Goal: Information Seeking & Learning: Get advice/opinions

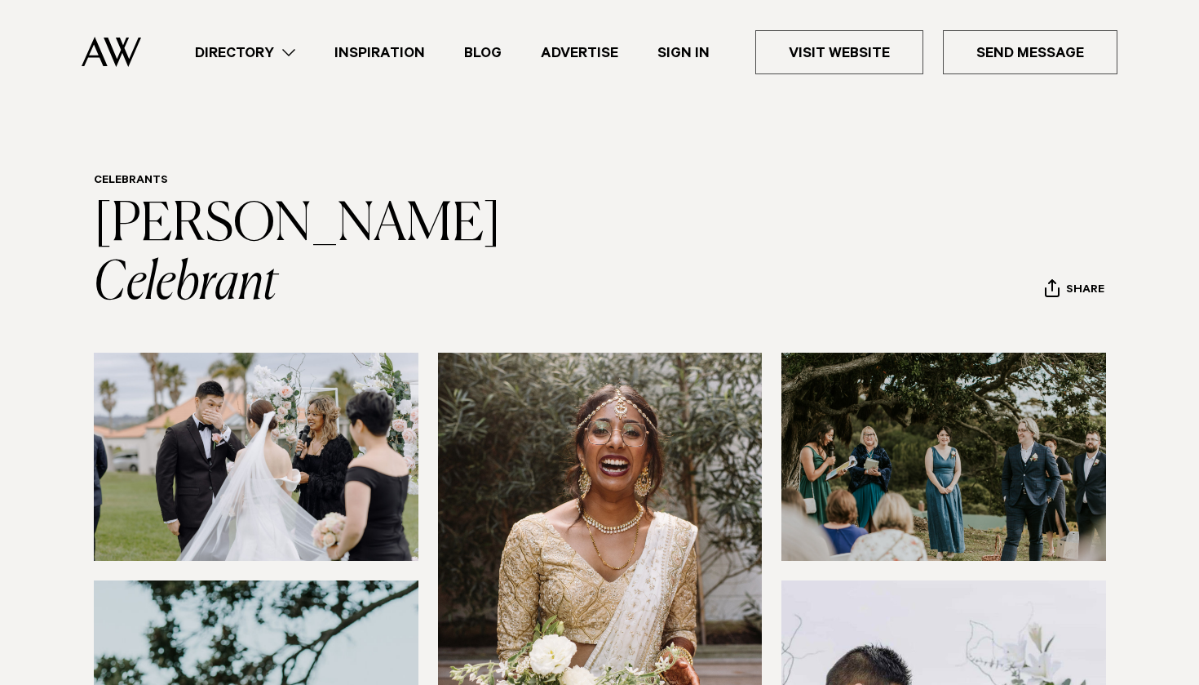
click at [252, 50] on link "Directory" at bounding box center [245, 53] width 140 height 22
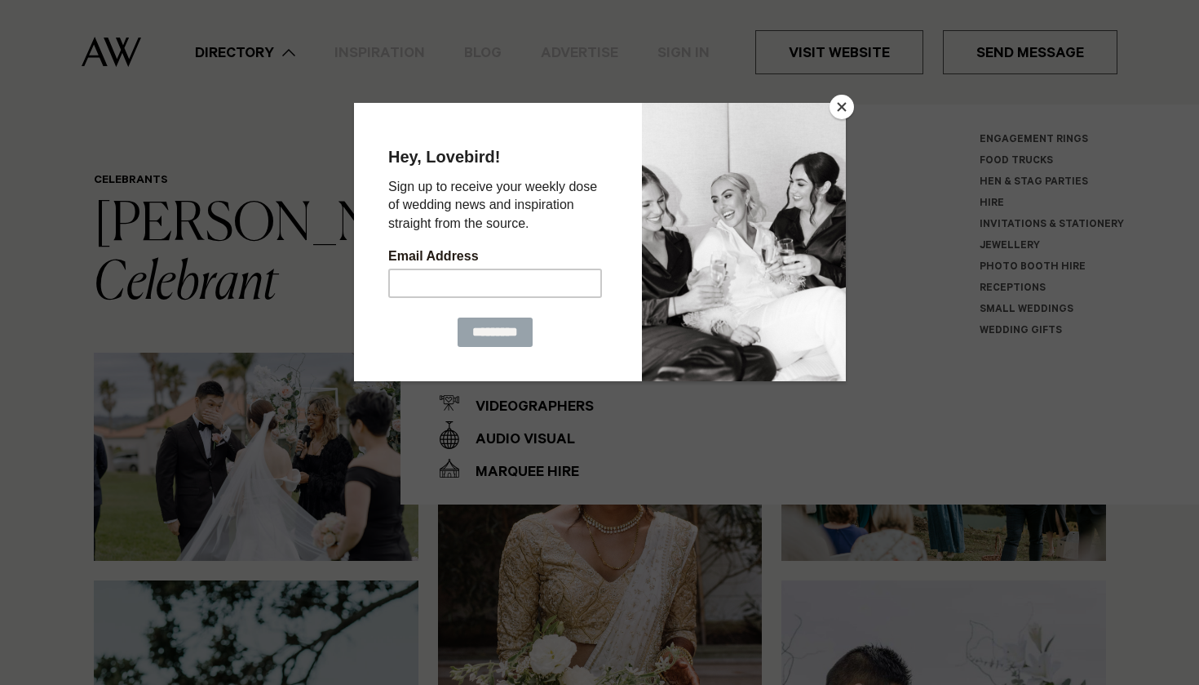
click at [855, 99] on div at bounding box center [599, 342] width 1199 height 685
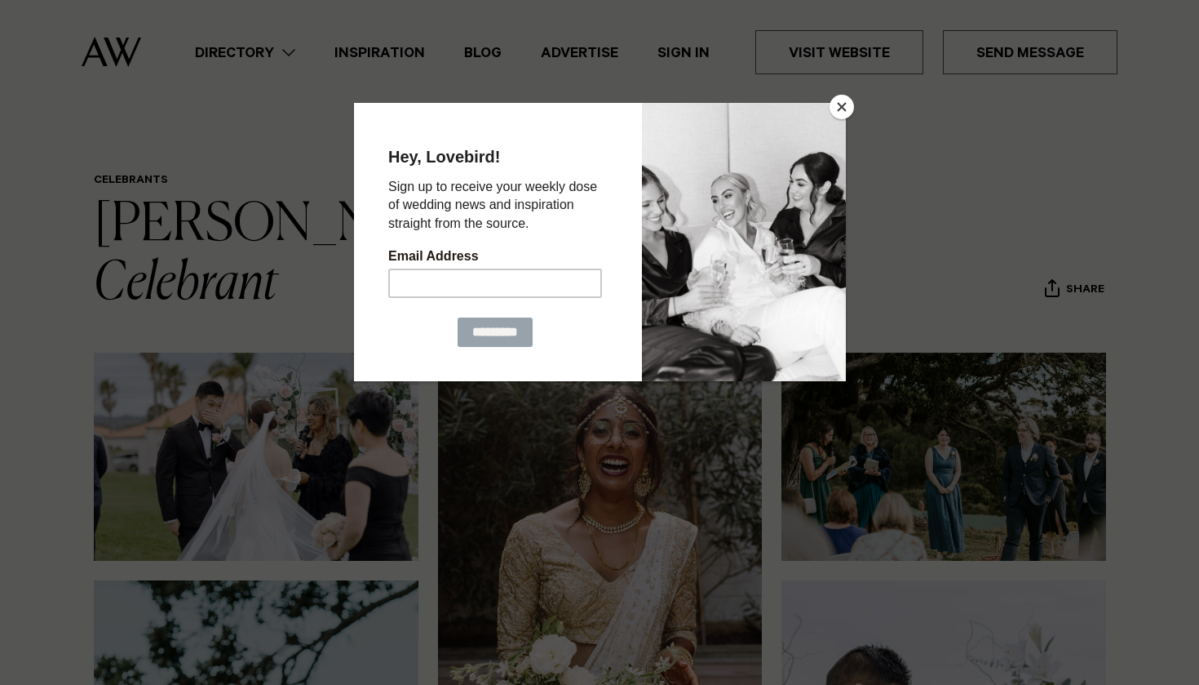
click at [829, 116] on div at bounding box center [743, 241] width 204 height 278
click at [840, 105] on button "Close" at bounding box center [842, 107] width 24 height 24
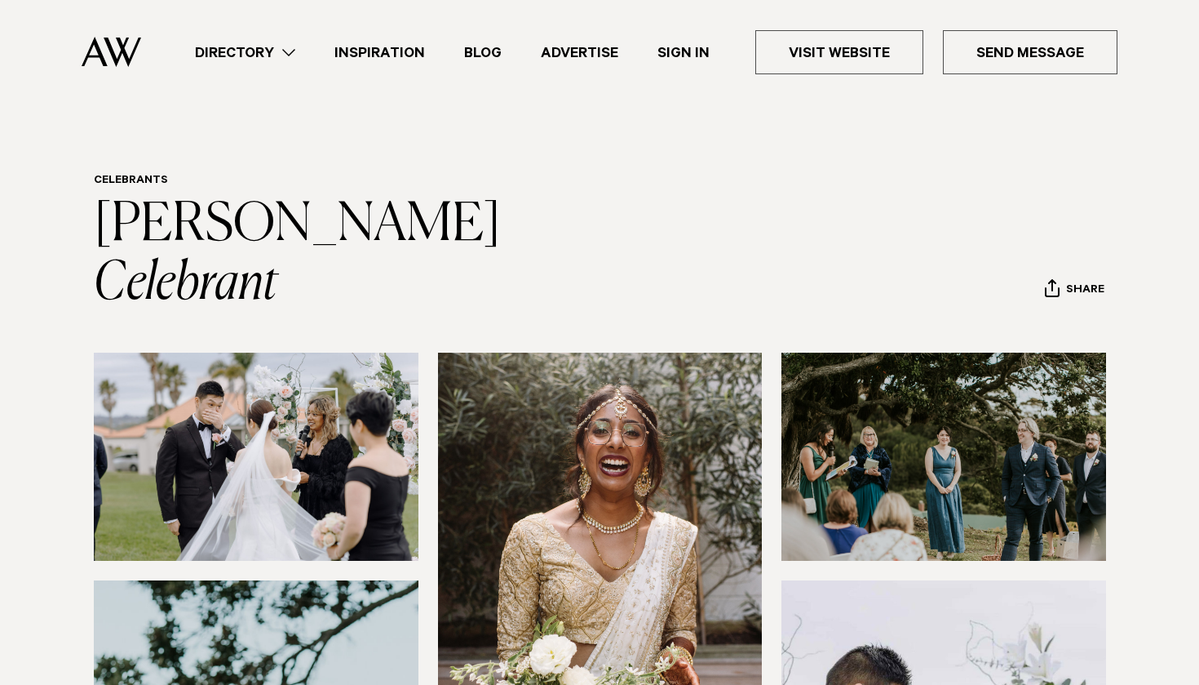
click at [233, 56] on link "Directory" at bounding box center [245, 53] width 140 height 22
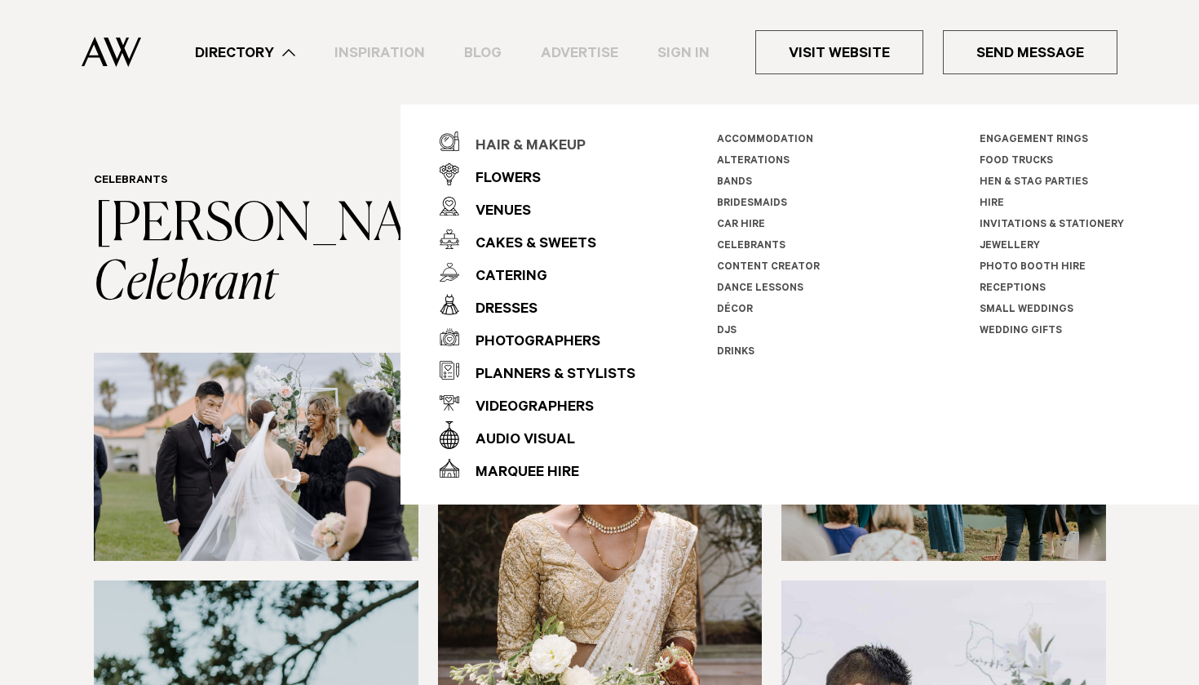
click at [547, 147] on div "Hair & Makeup" at bounding box center [522, 147] width 126 height 33
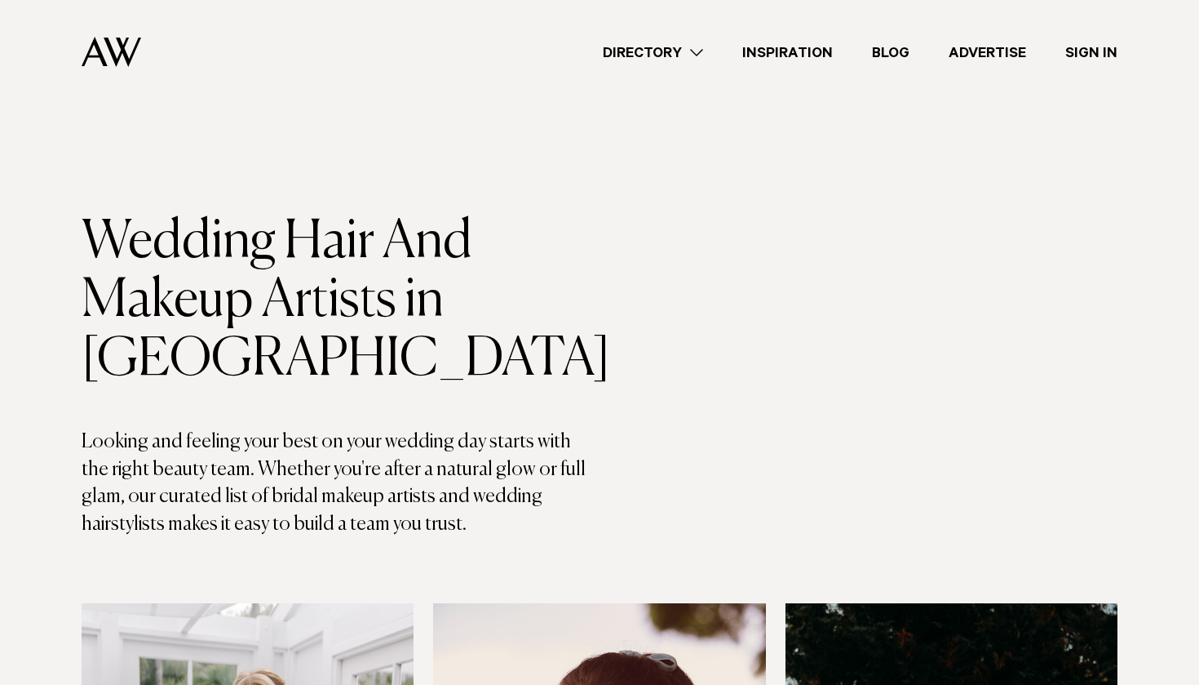
click at [643, 57] on link "Directory" at bounding box center [653, 53] width 140 height 22
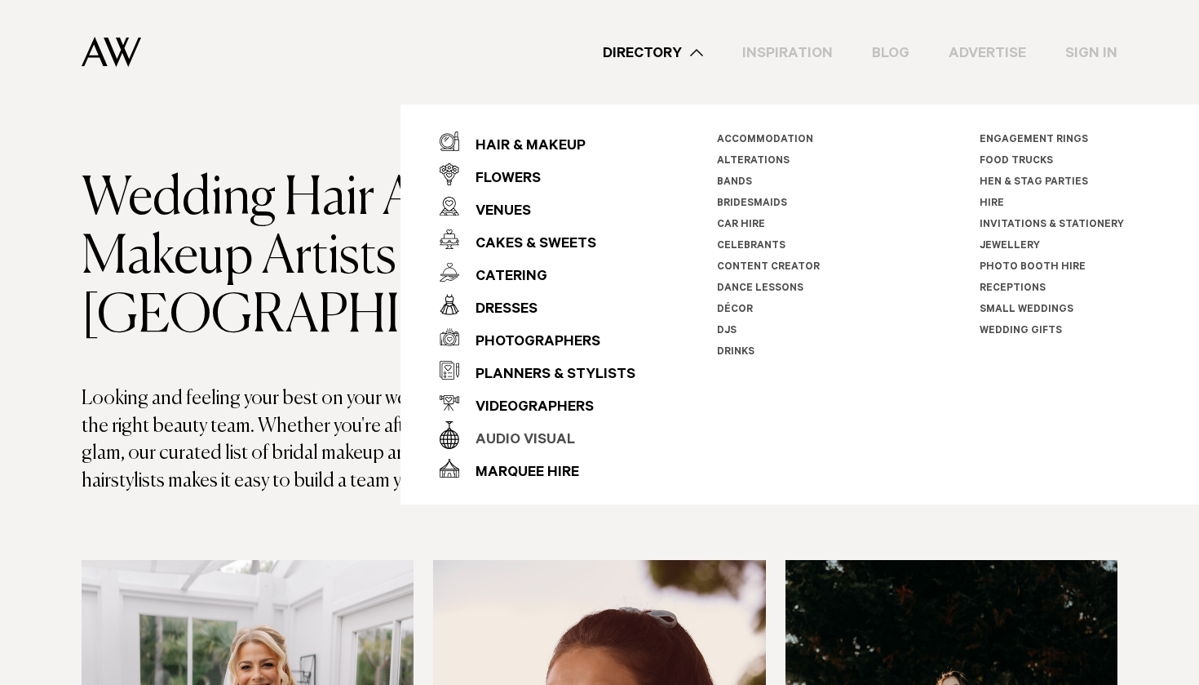
scroll to position [45, 0]
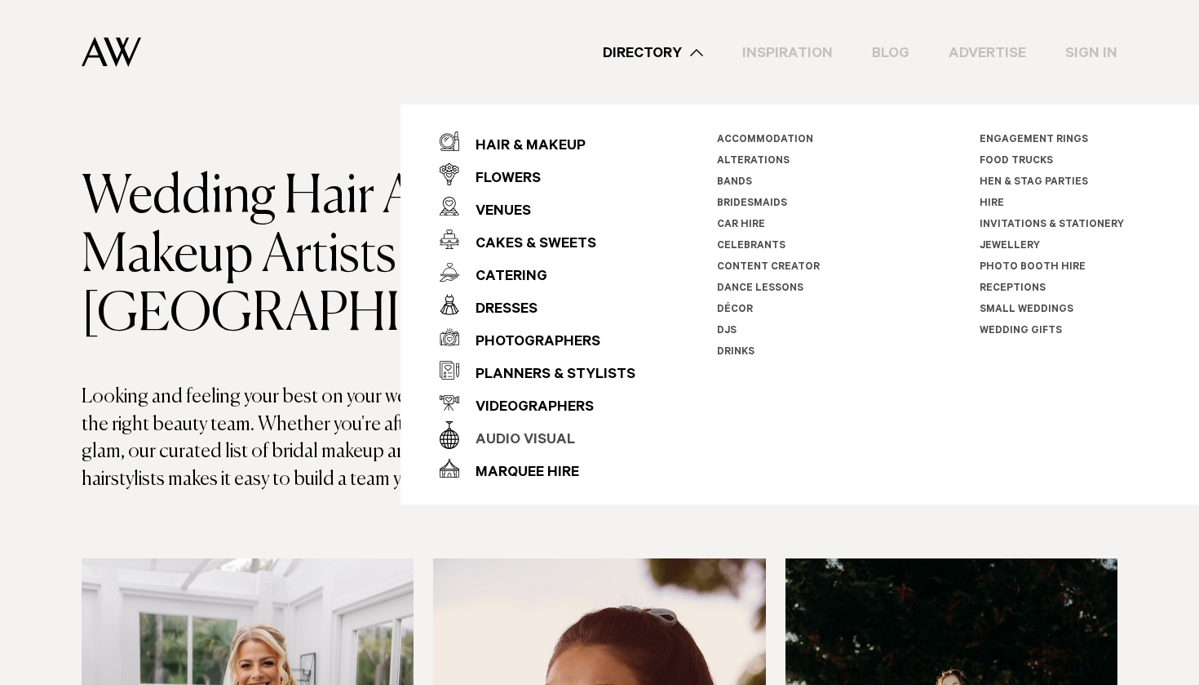
click at [539, 437] on div "Audio Visual" at bounding box center [517, 440] width 116 height 33
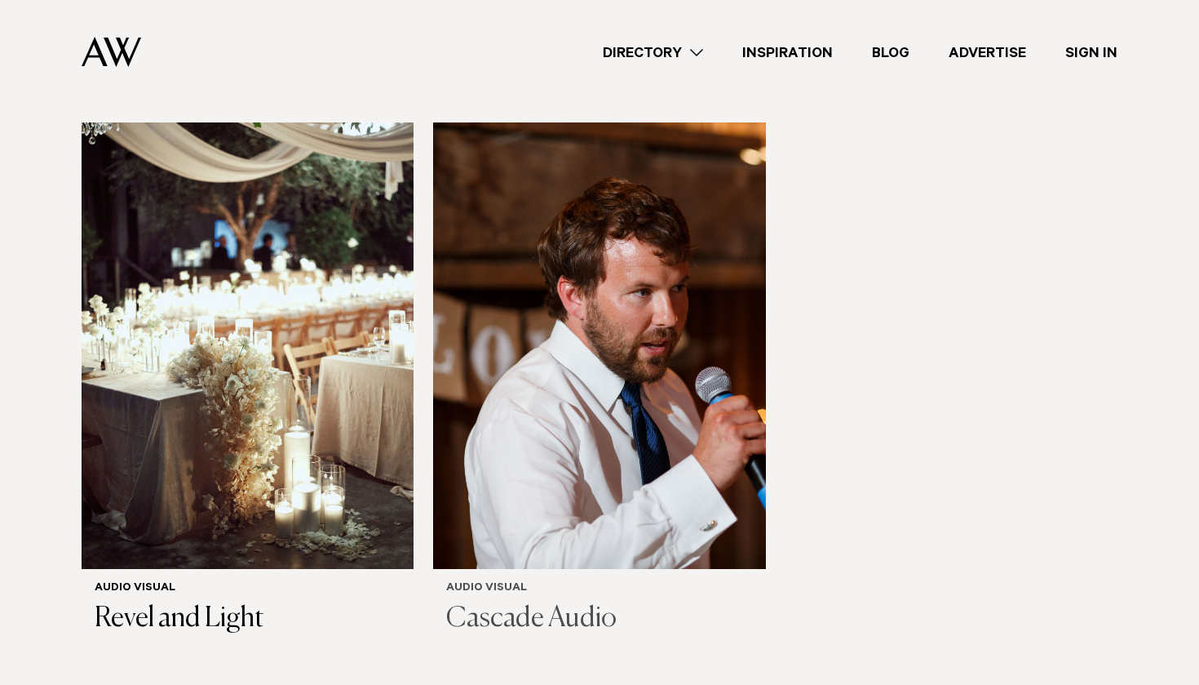
scroll to position [986, 0]
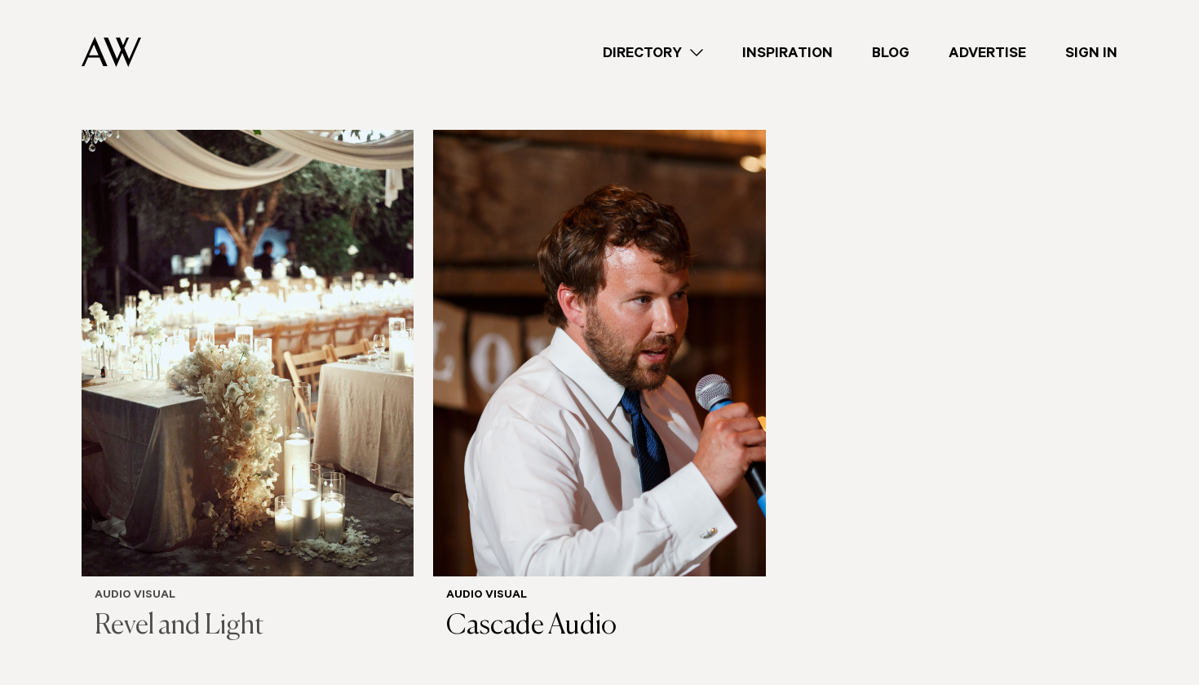
click at [258, 357] on img at bounding box center [248, 352] width 332 height 445
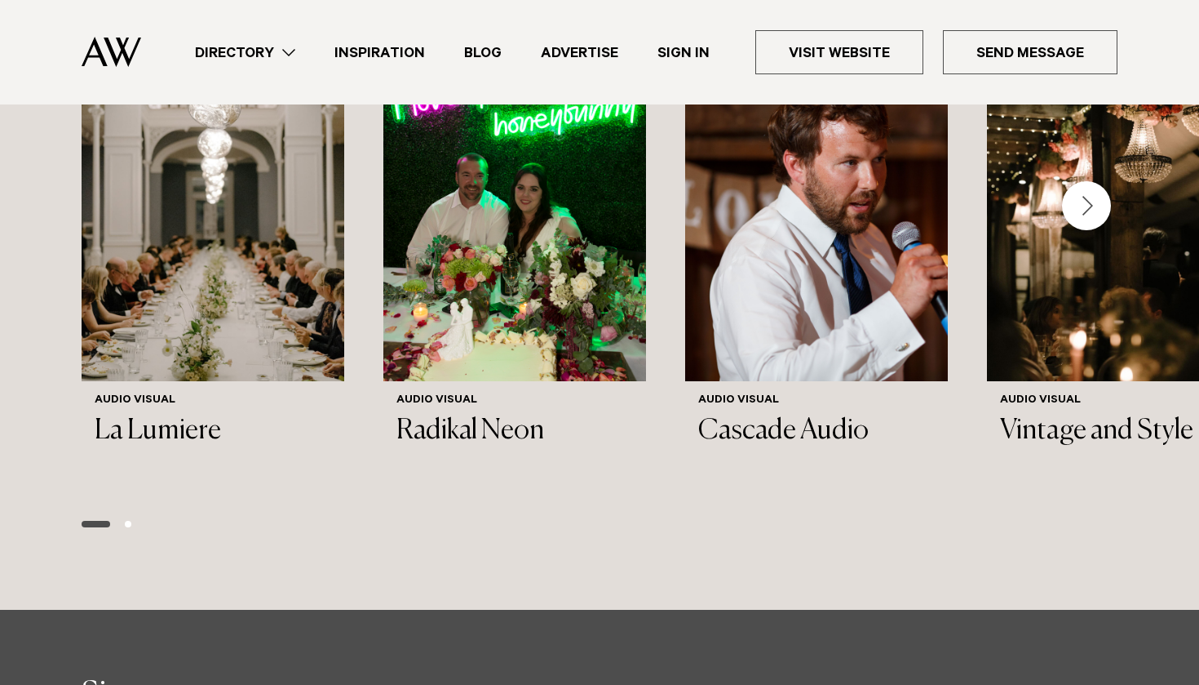
scroll to position [2050, 0]
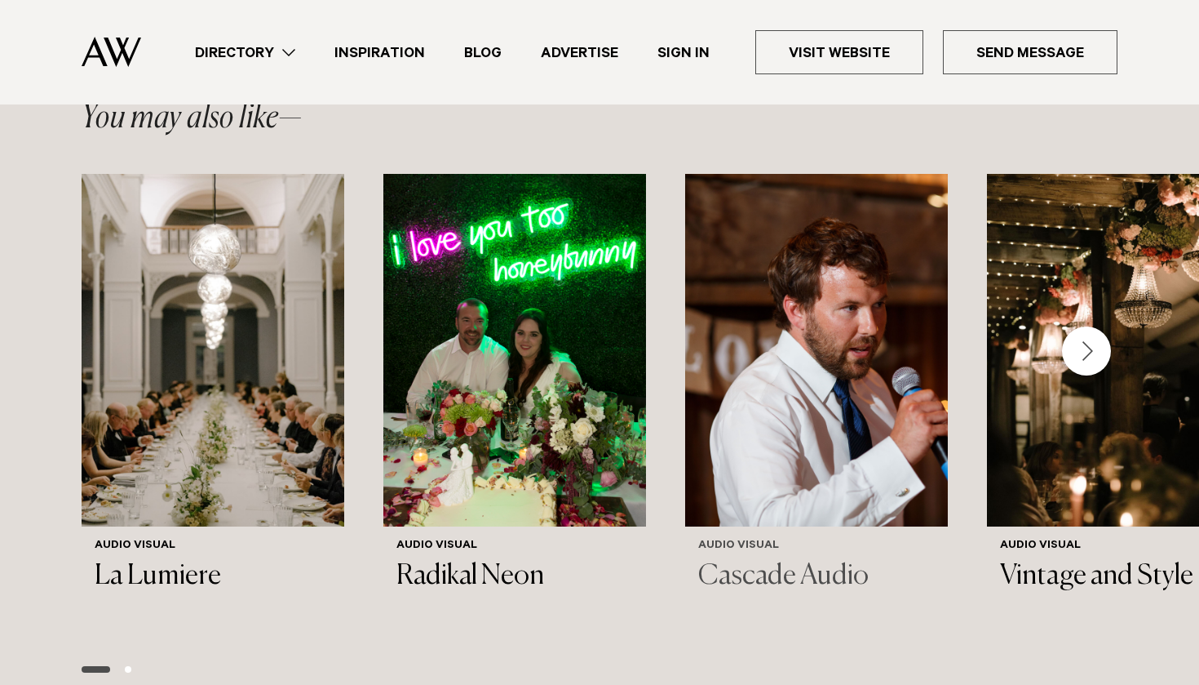
click at [749, 384] on img "3 / 6" at bounding box center [816, 350] width 263 height 352
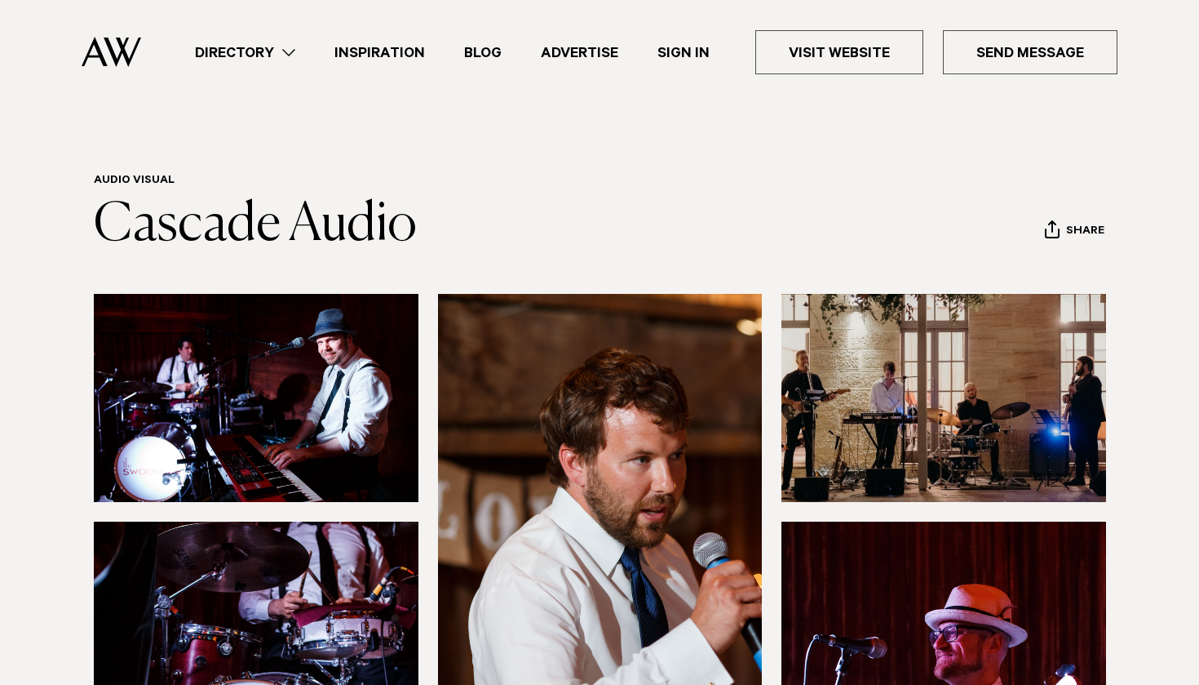
click at [268, 60] on link "Directory" at bounding box center [245, 53] width 140 height 22
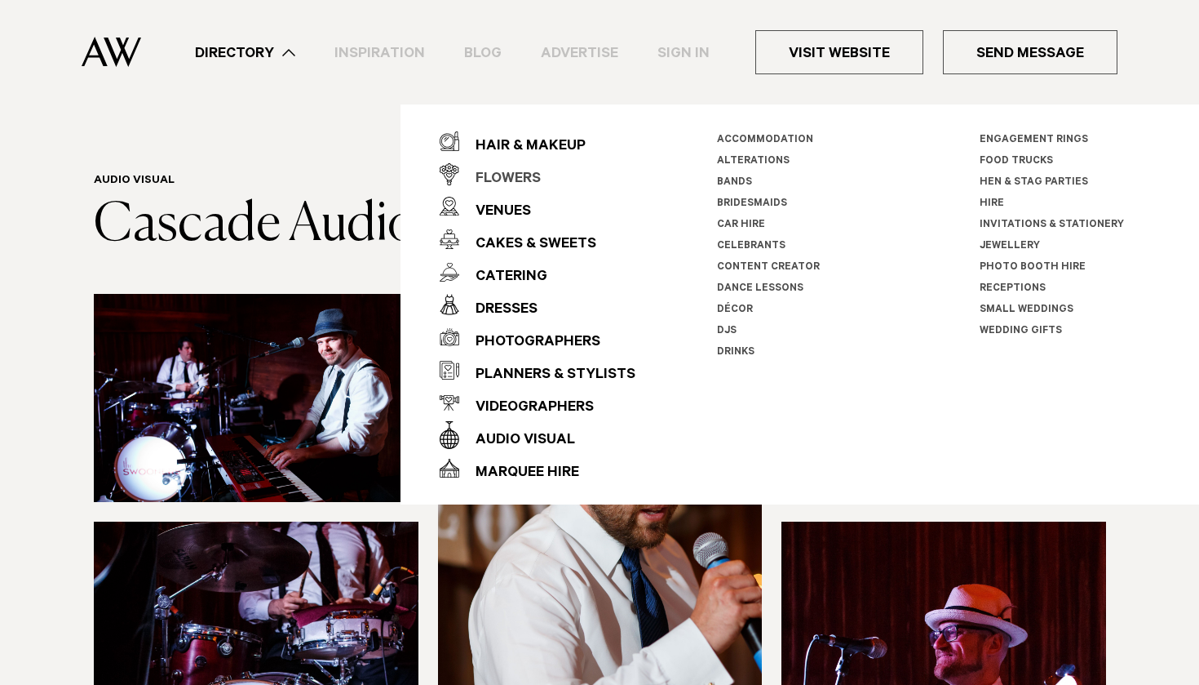
click at [511, 179] on div "Flowers" at bounding box center [500, 179] width 82 height 33
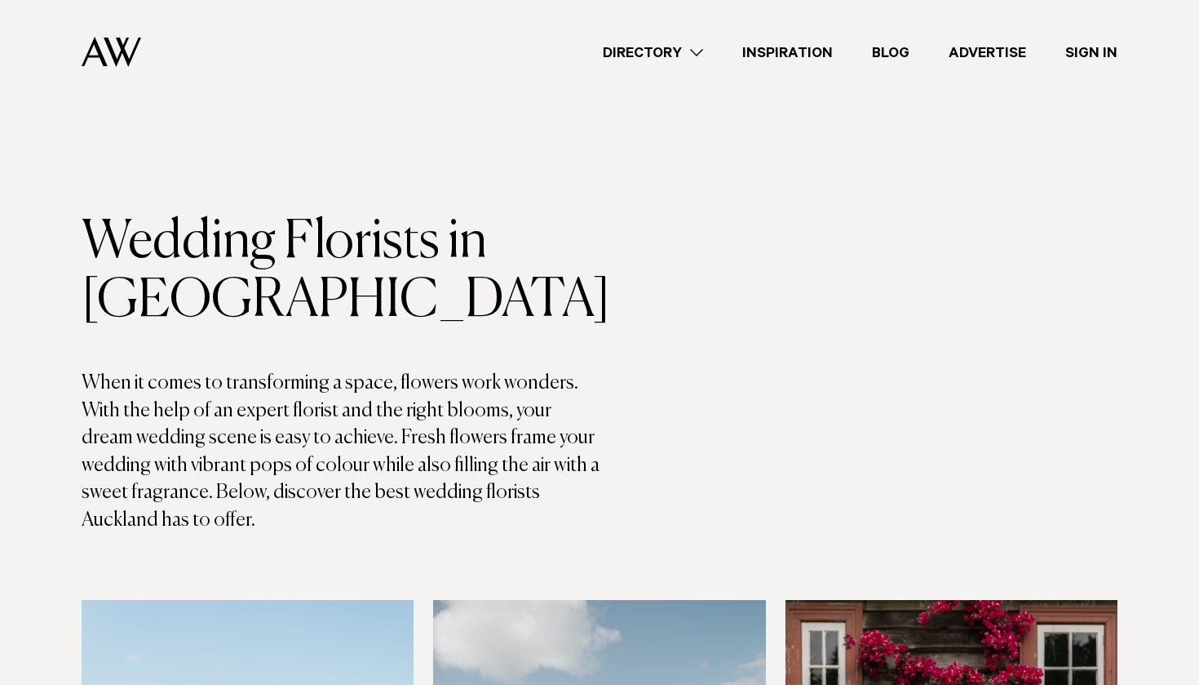
click at [634, 58] on link "Directory" at bounding box center [653, 53] width 140 height 22
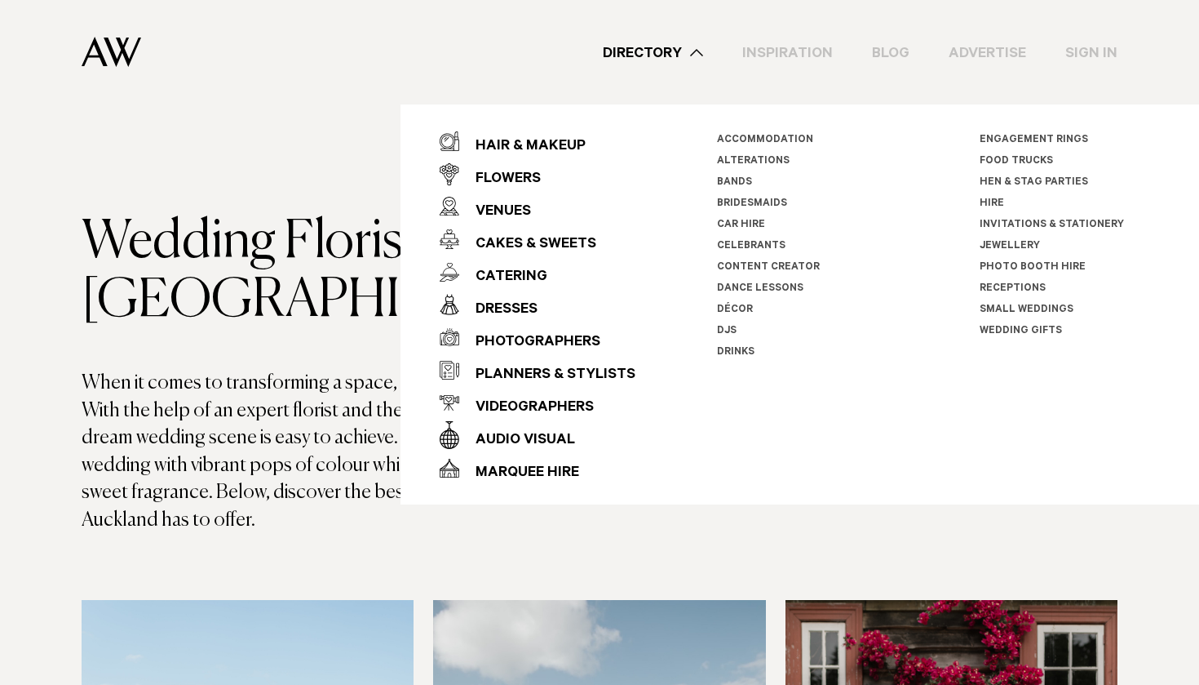
click at [734, 245] on link "Celebrants" at bounding box center [751, 246] width 69 height 11
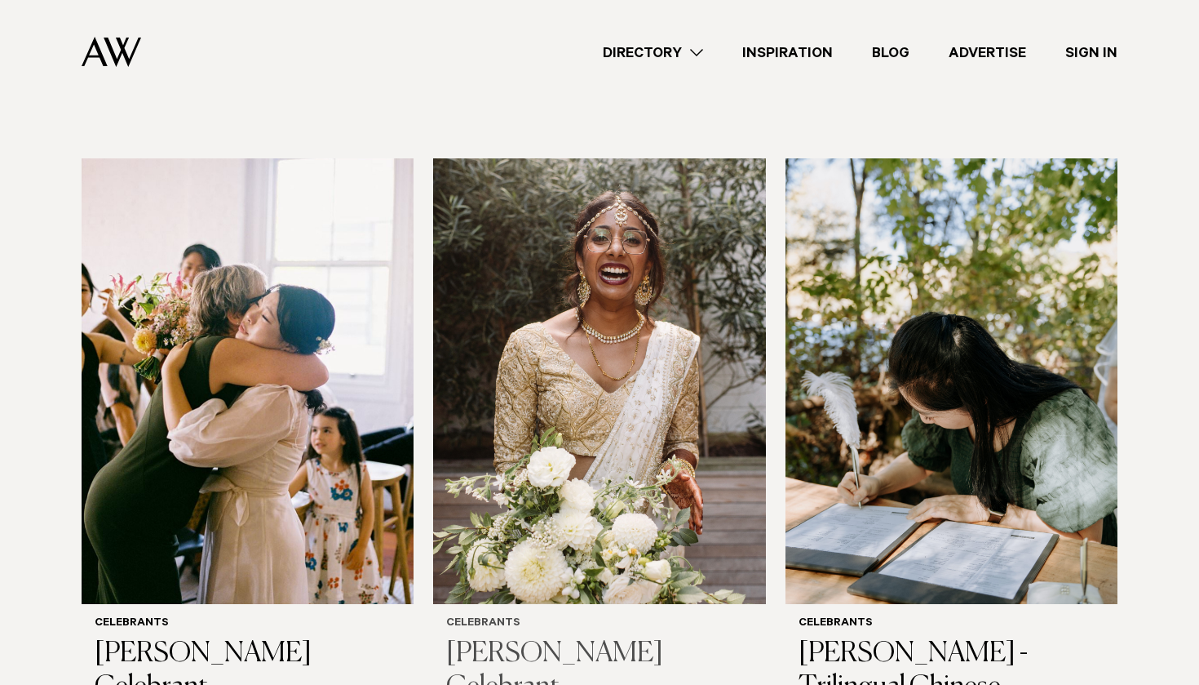
scroll to position [524, 0]
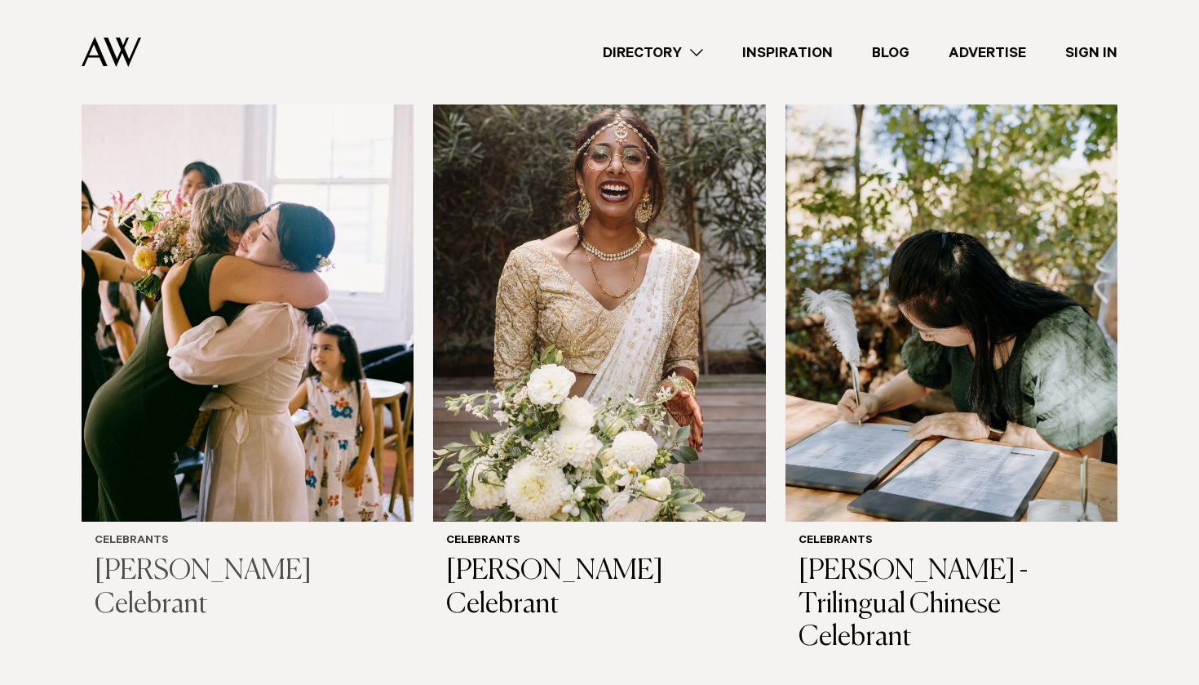
click at [278, 343] on img at bounding box center [248, 298] width 332 height 445
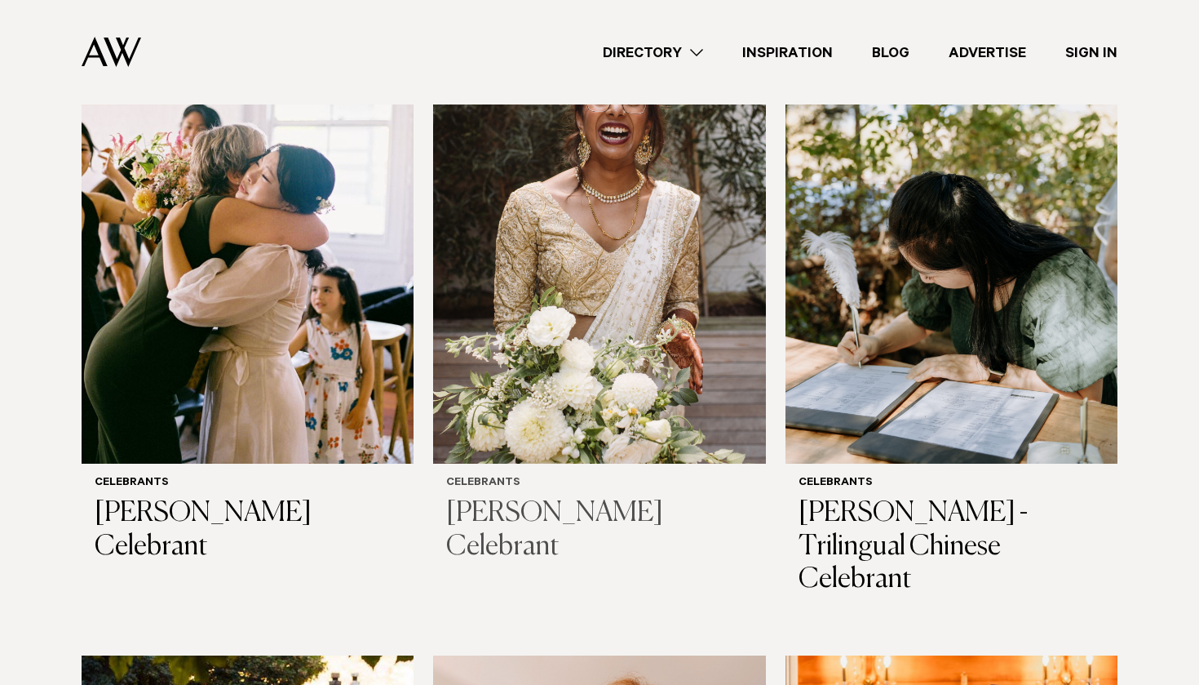
scroll to position [583, 0]
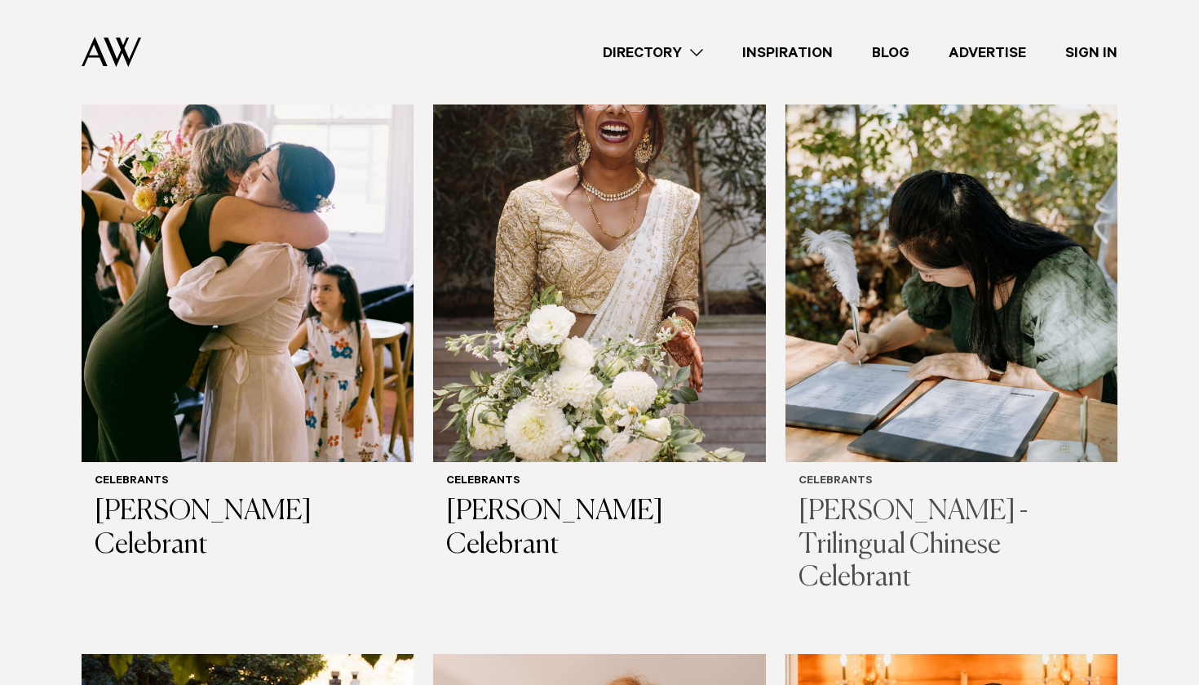
click at [965, 375] on img at bounding box center [952, 238] width 332 height 445
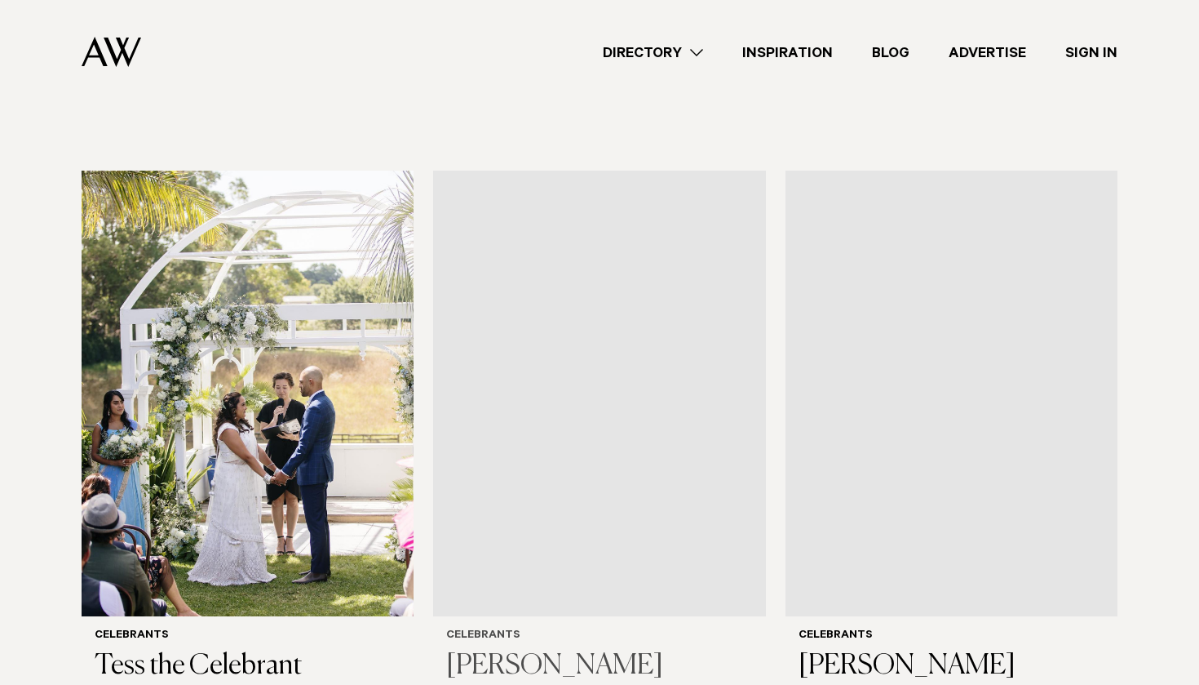
scroll to position [1713, 0]
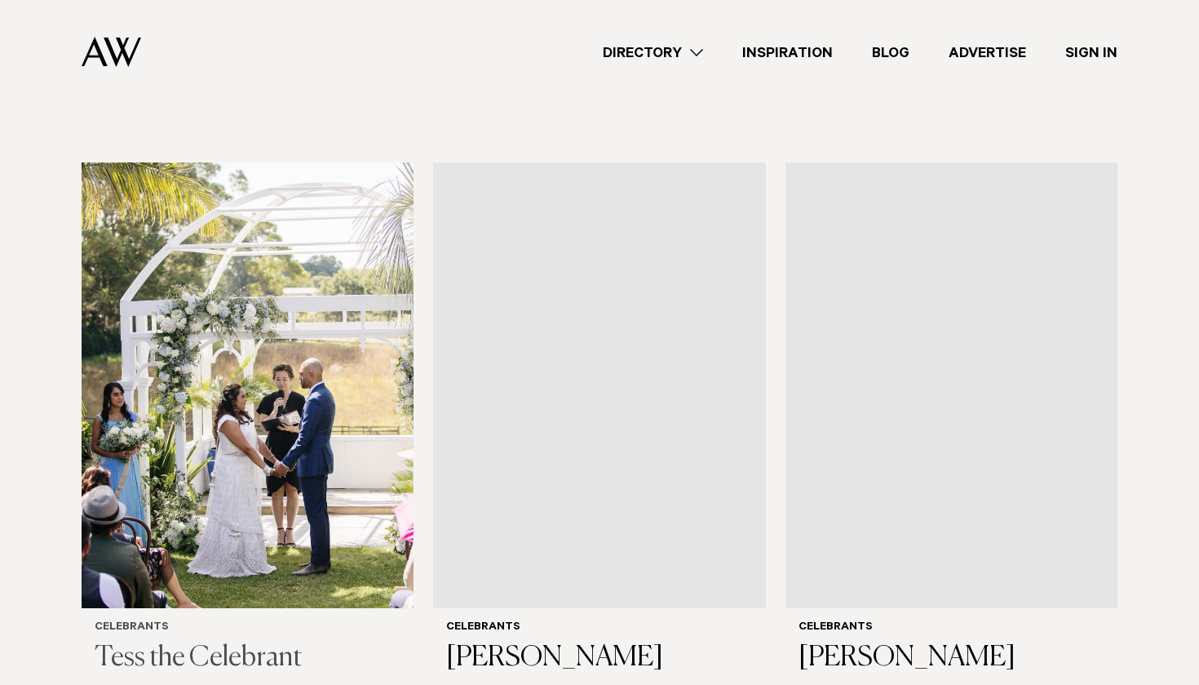
click at [255, 428] on img at bounding box center [248, 384] width 332 height 445
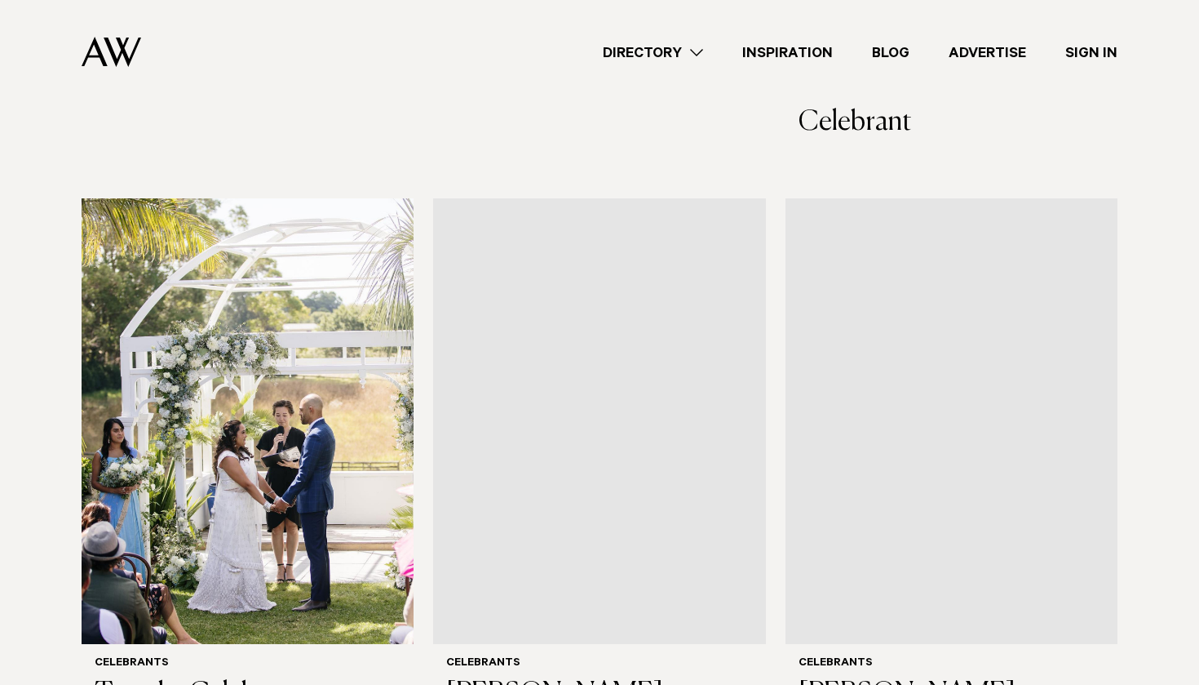
scroll to position [1667, 0]
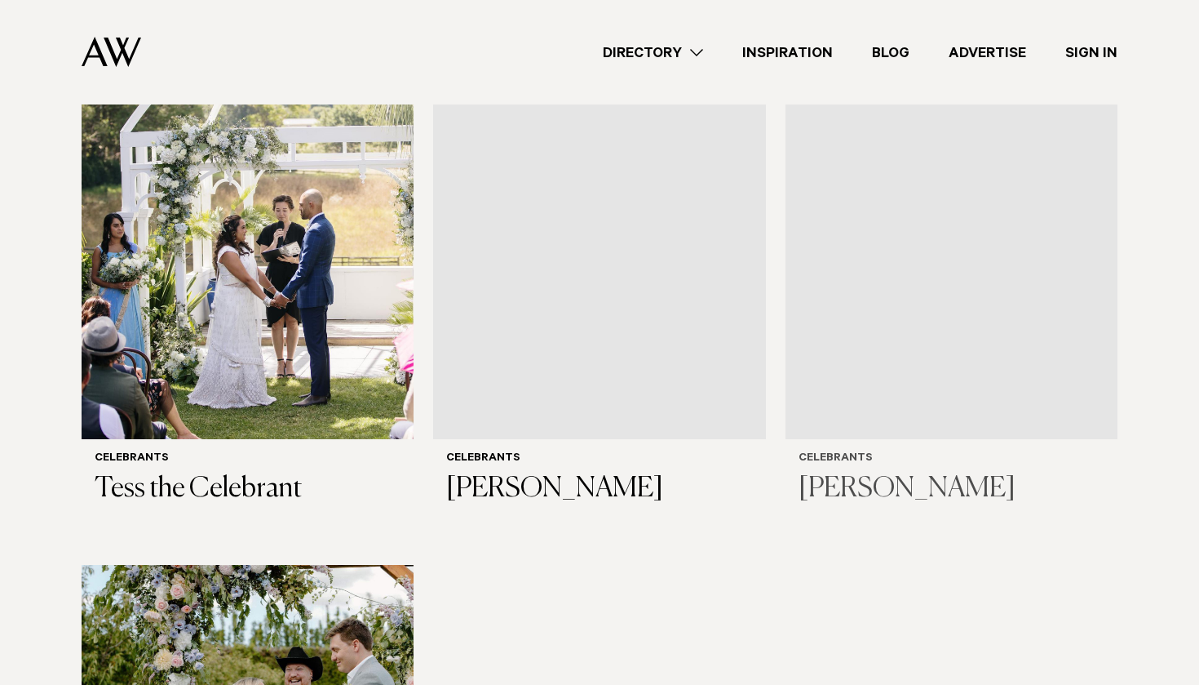
scroll to position [1887, 0]
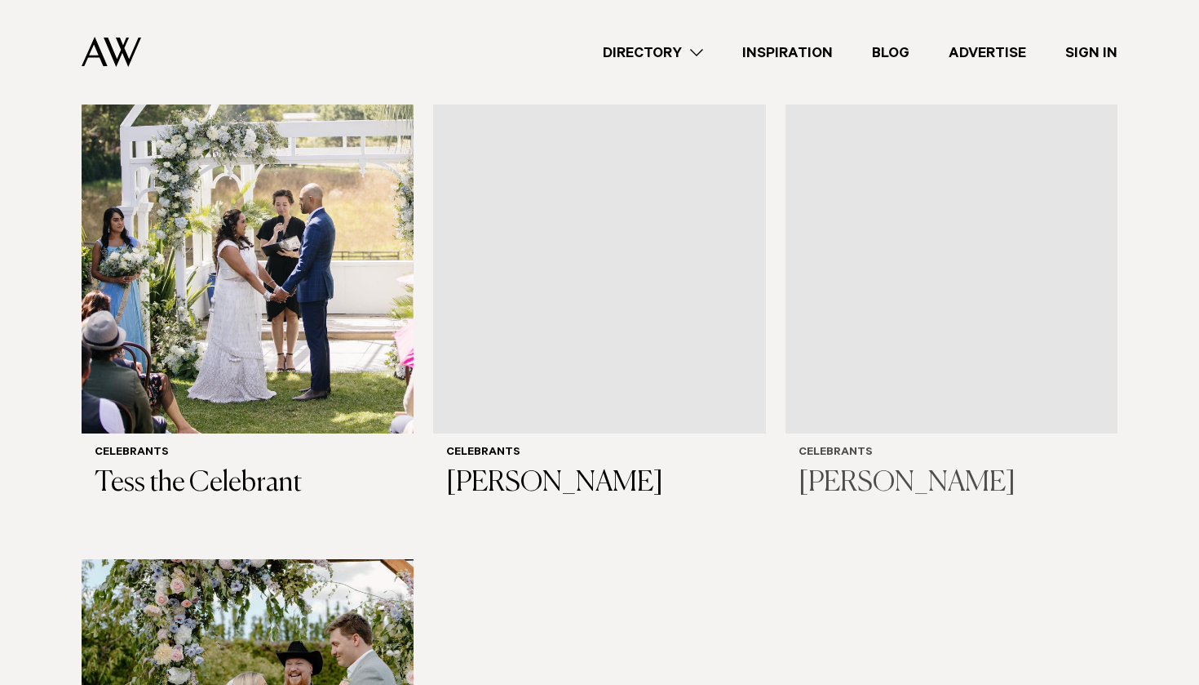
click at [952, 321] on img at bounding box center [952, 210] width 332 height 445
click at [580, 278] on img at bounding box center [599, 210] width 332 height 445
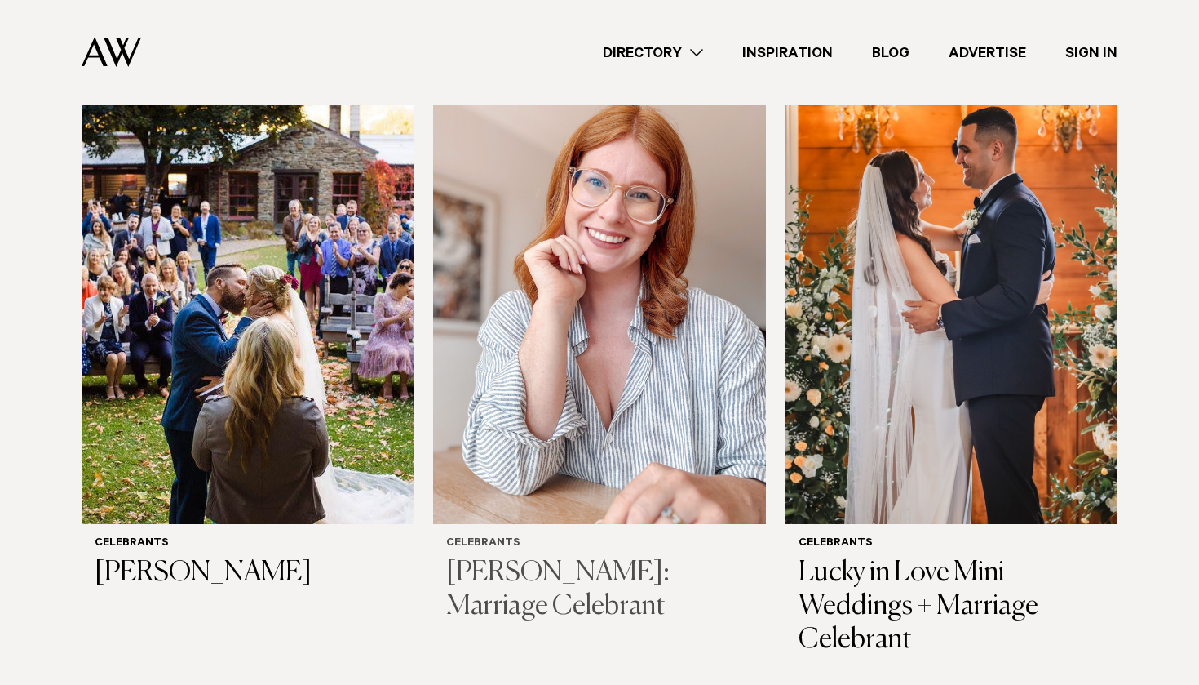
scroll to position [1121, 0]
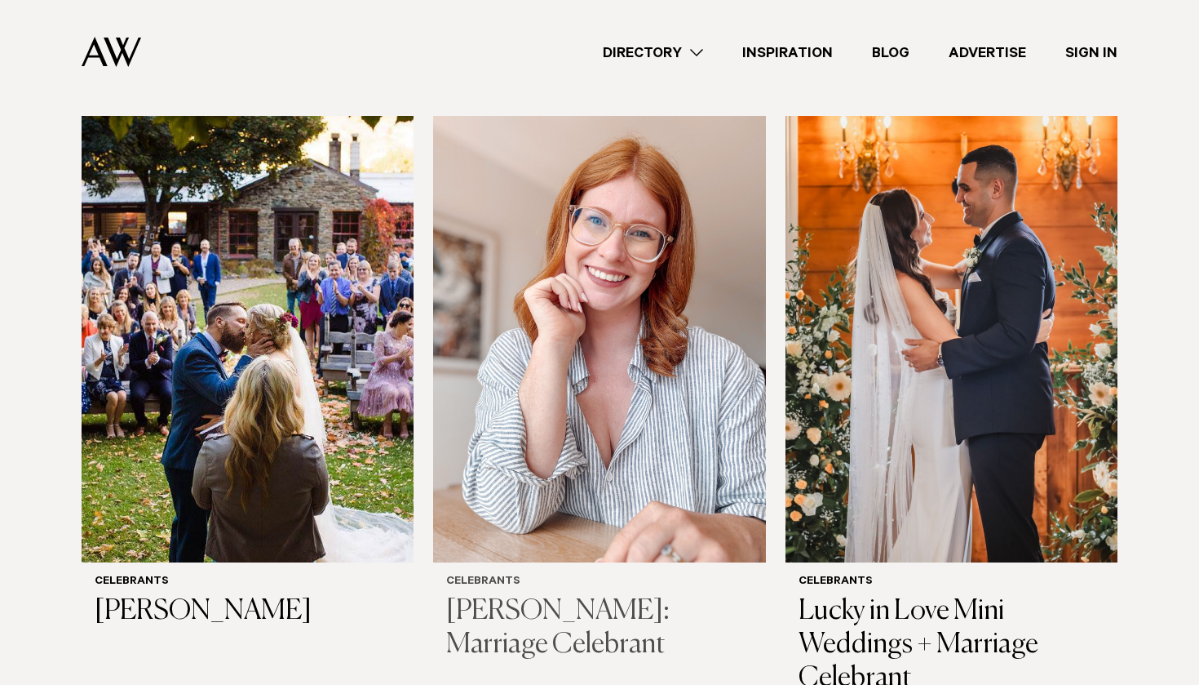
click at [622, 376] on img at bounding box center [599, 338] width 332 height 445
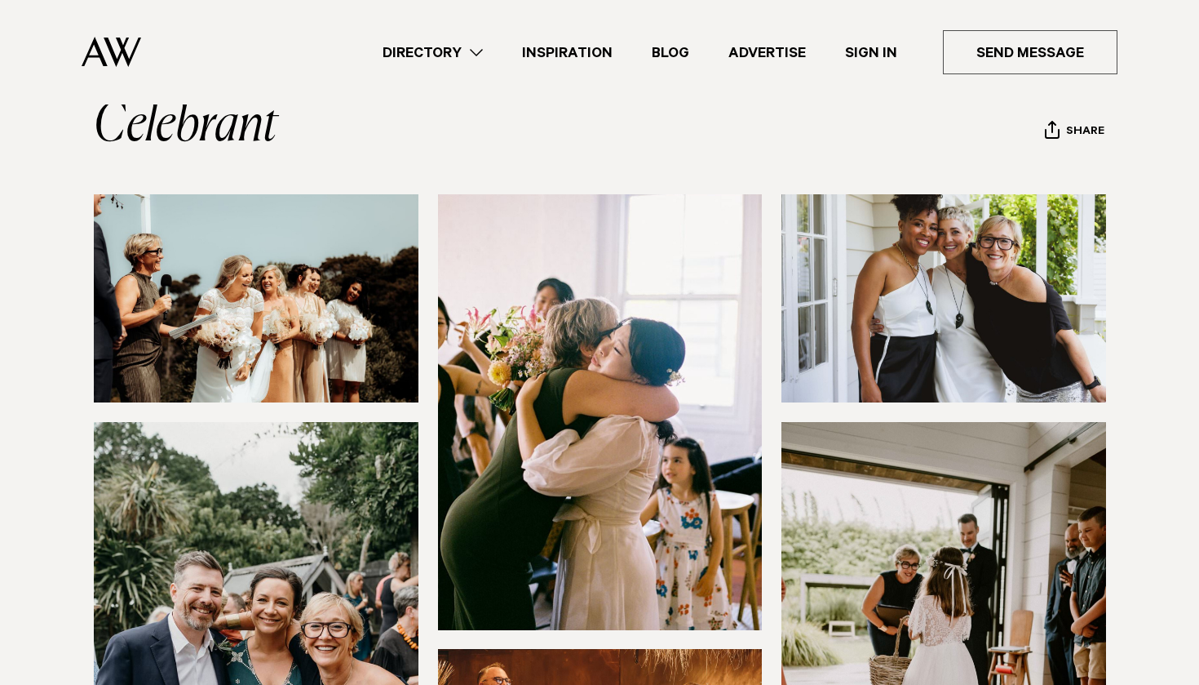
scroll to position [163, 0]
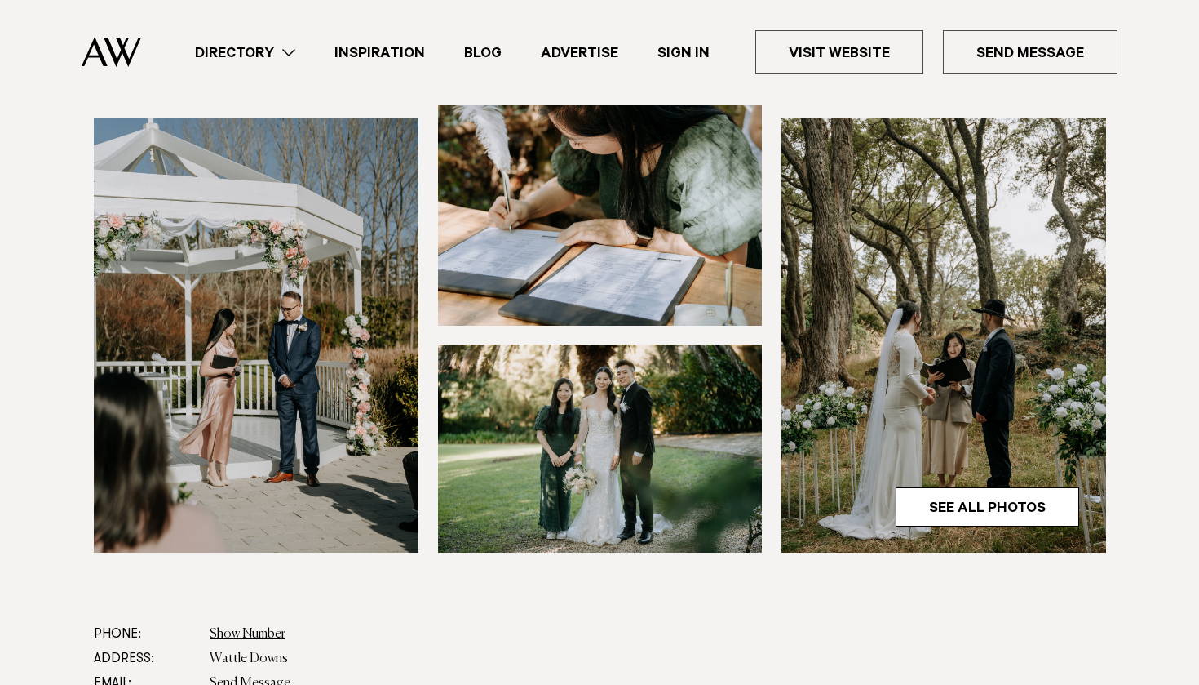
scroll to position [477, 0]
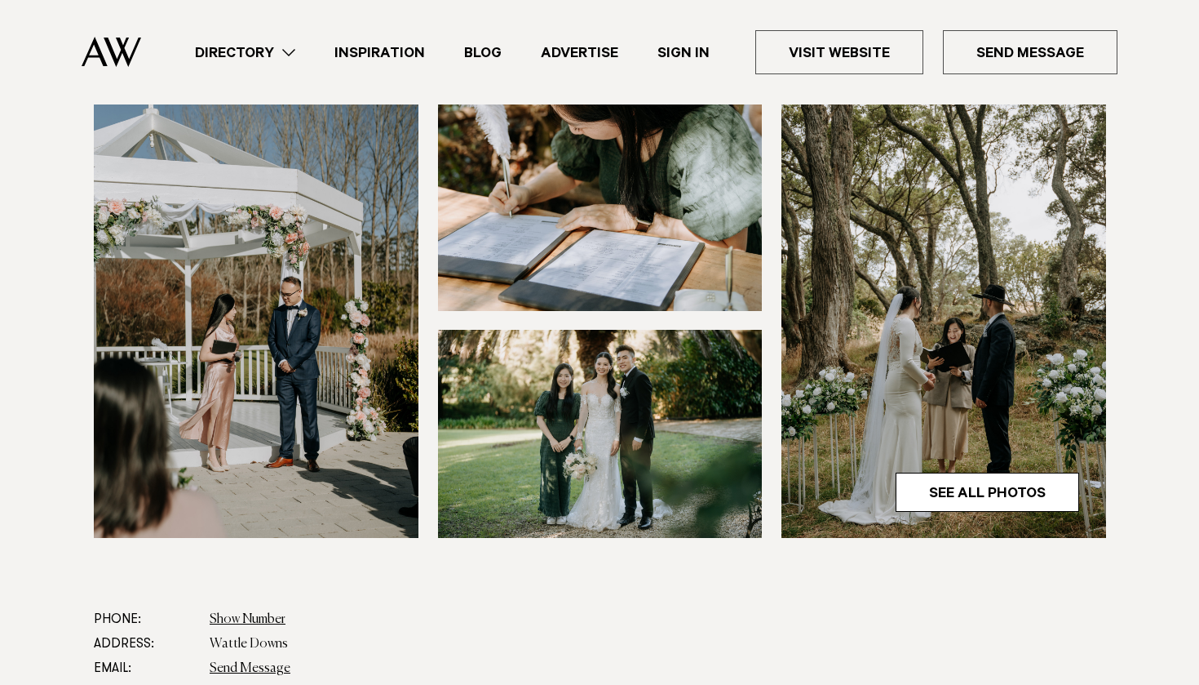
click at [557, 421] on img at bounding box center [600, 434] width 325 height 208
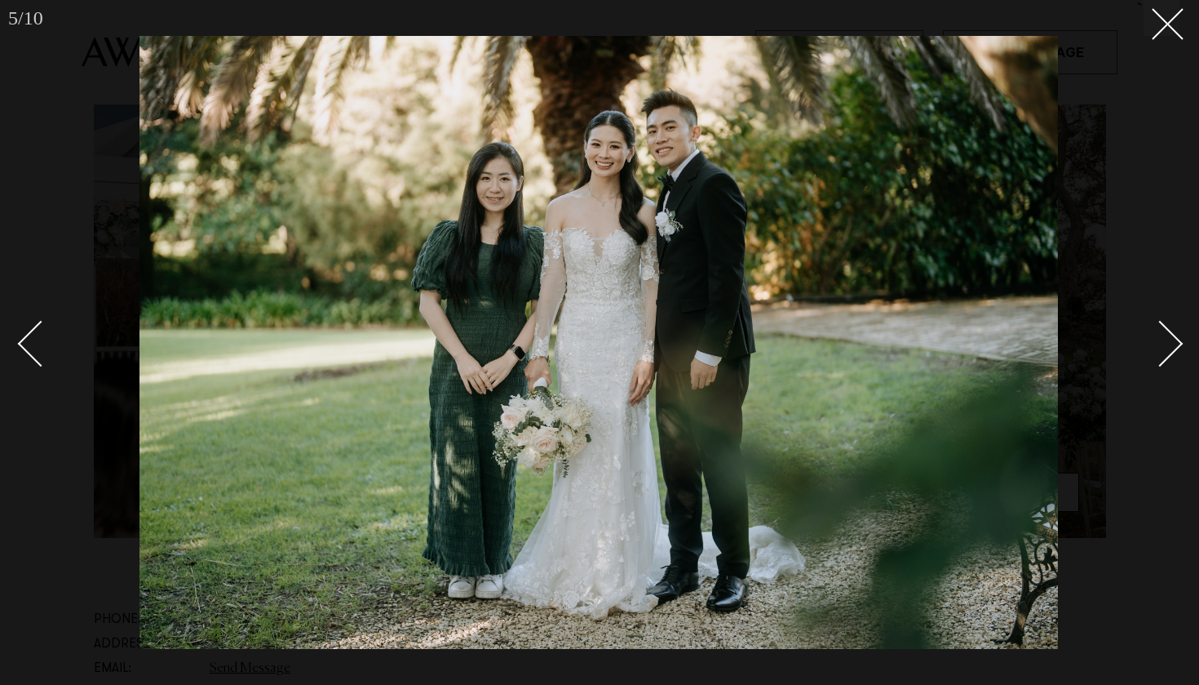
click at [1166, 348] on div "Next slide" at bounding box center [1160, 343] width 47 height 47
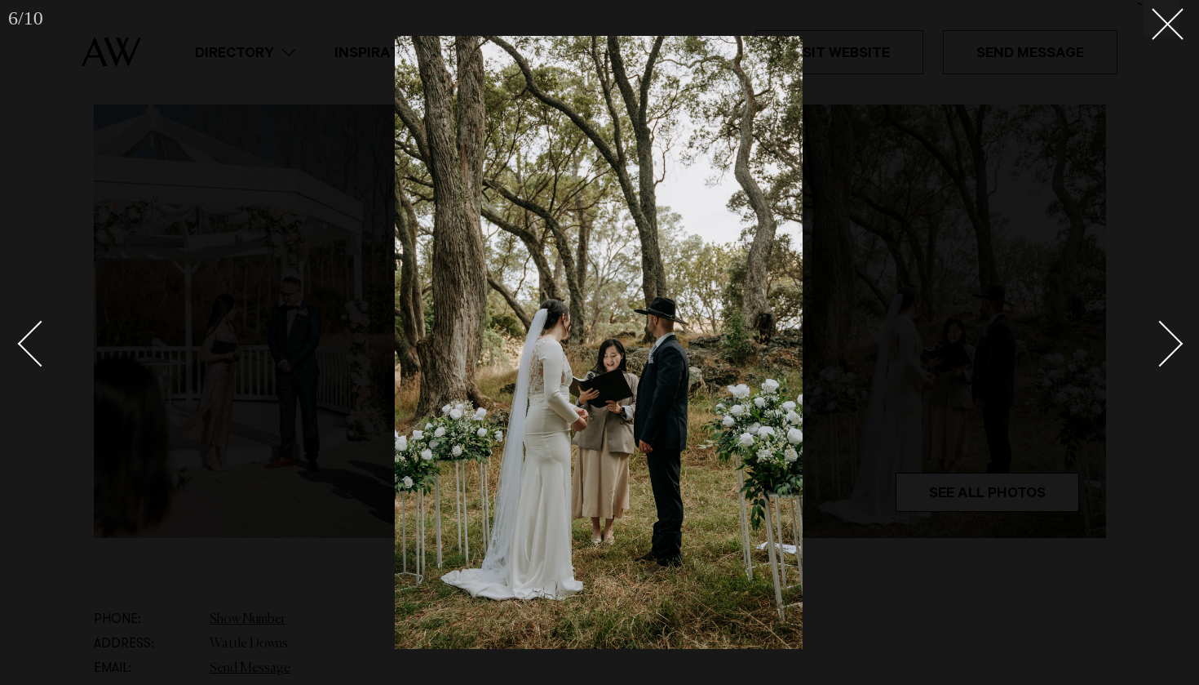
click at [40, 316] on link at bounding box center [48, 343] width 57 height 82
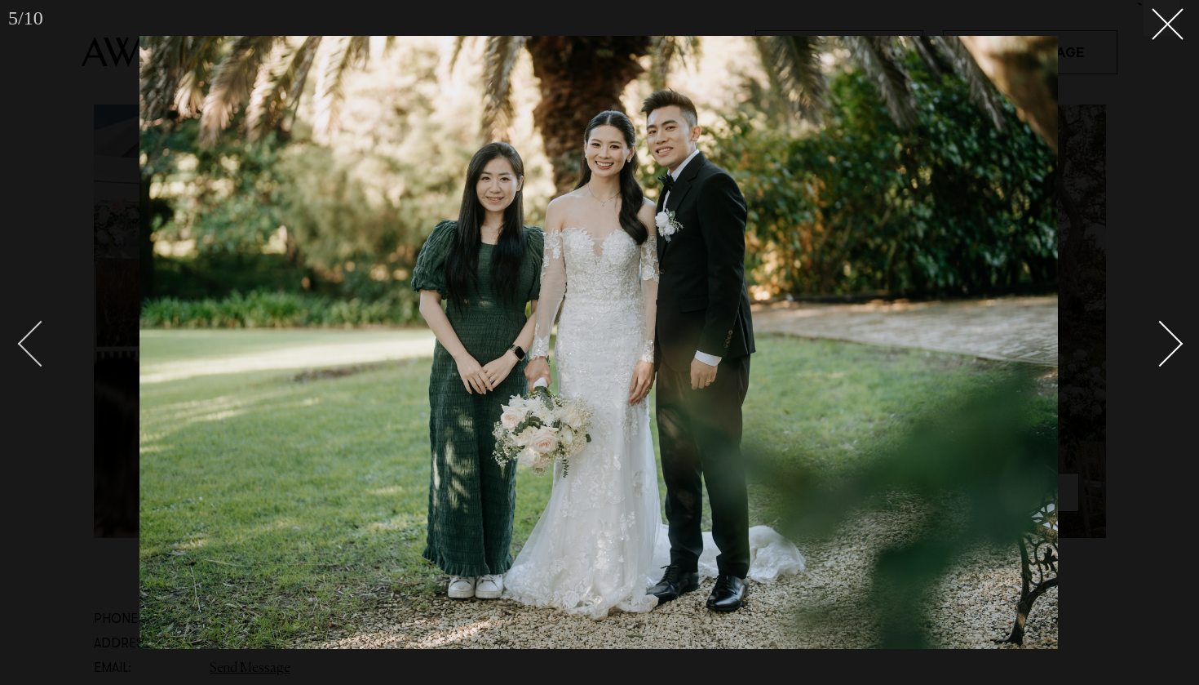
click at [42, 354] on div "Previous slide" at bounding box center [41, 343] width 47 height 47
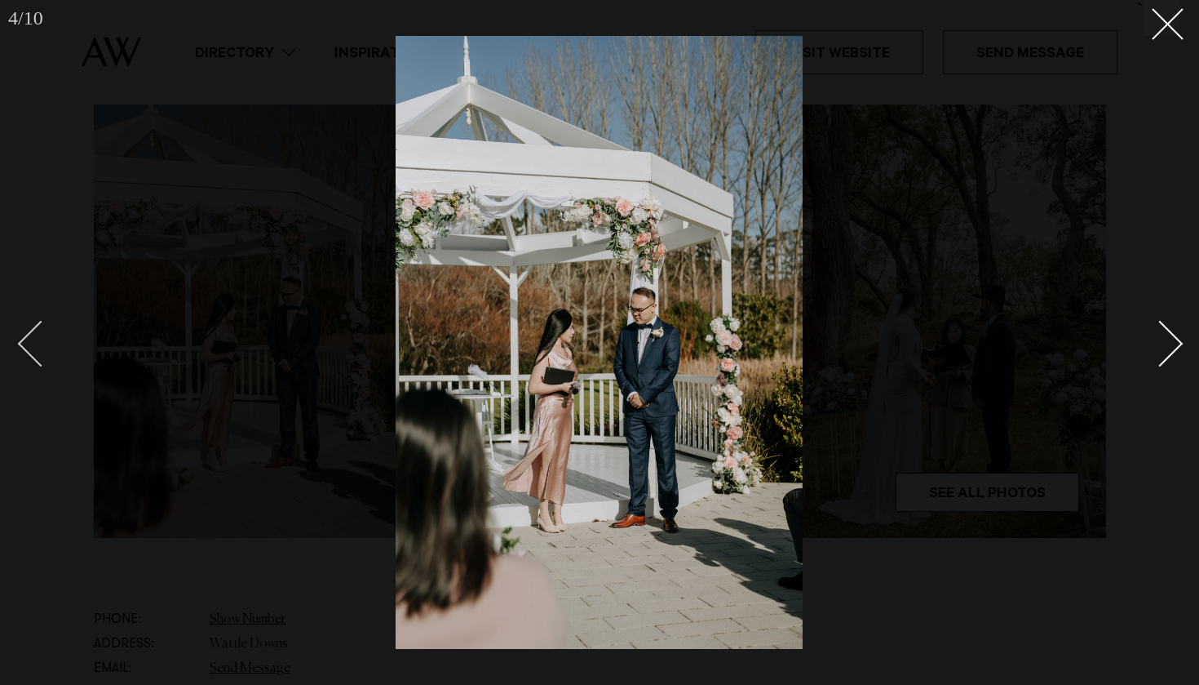
click at [42, 353] on div "Previous slide" at bounding box center [41, 343] width 47 height 47
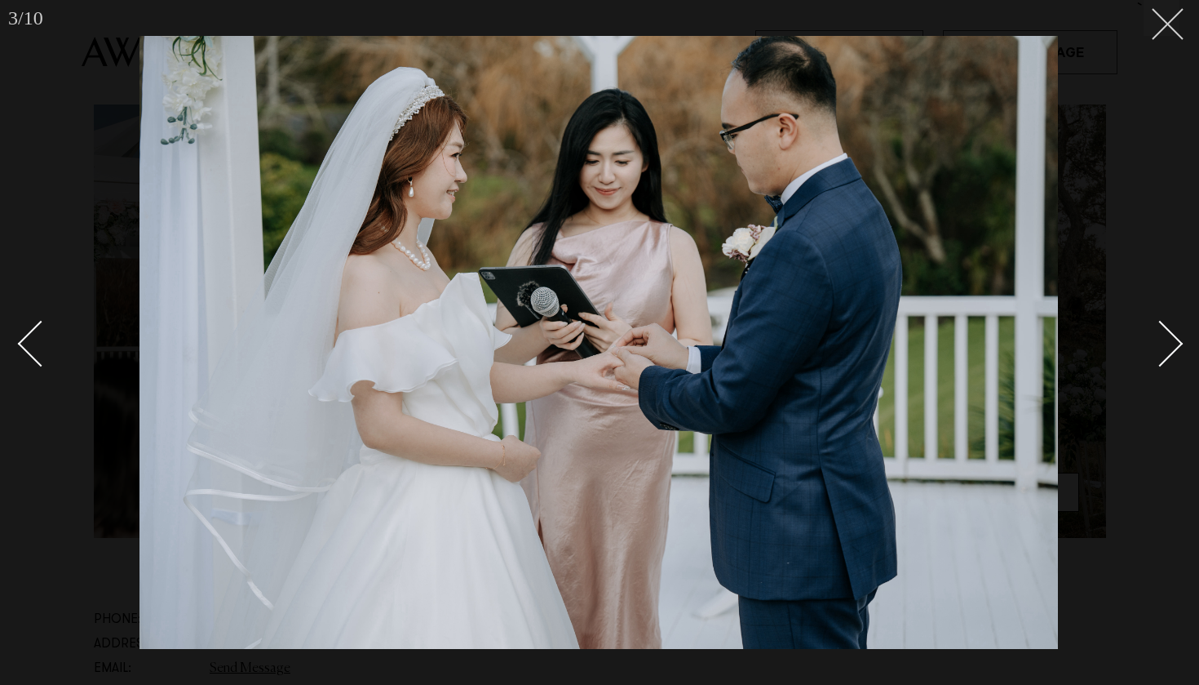
click at [1168, 25] on line at bounding box center [1168, 24] width 30 height 30
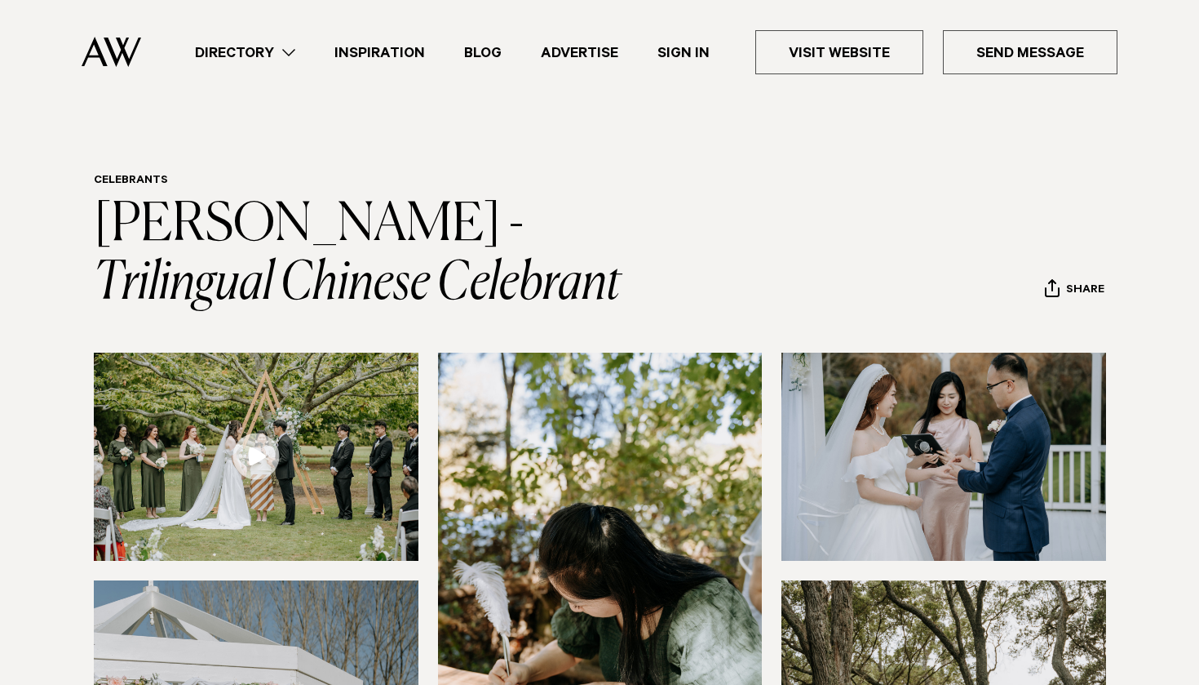
click at [286, 64] on ul "Directory Hair & Makeup Flowers Venues Cakes & Sweets" at bounding box center [646, 52] width 942 height 44
click at [275, 44] on link "Directory" at bounding box center [245, 53] width 140 height 22
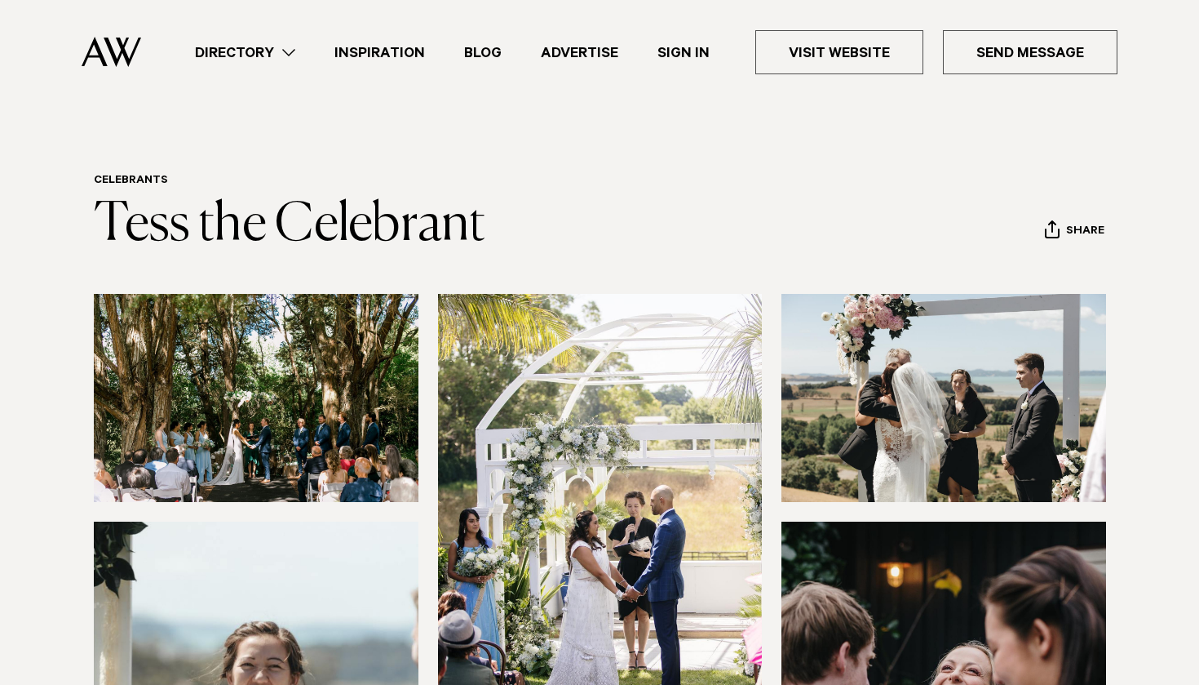
click at [310, 439] on img at bounding box center [256, 398] width 325 height 208
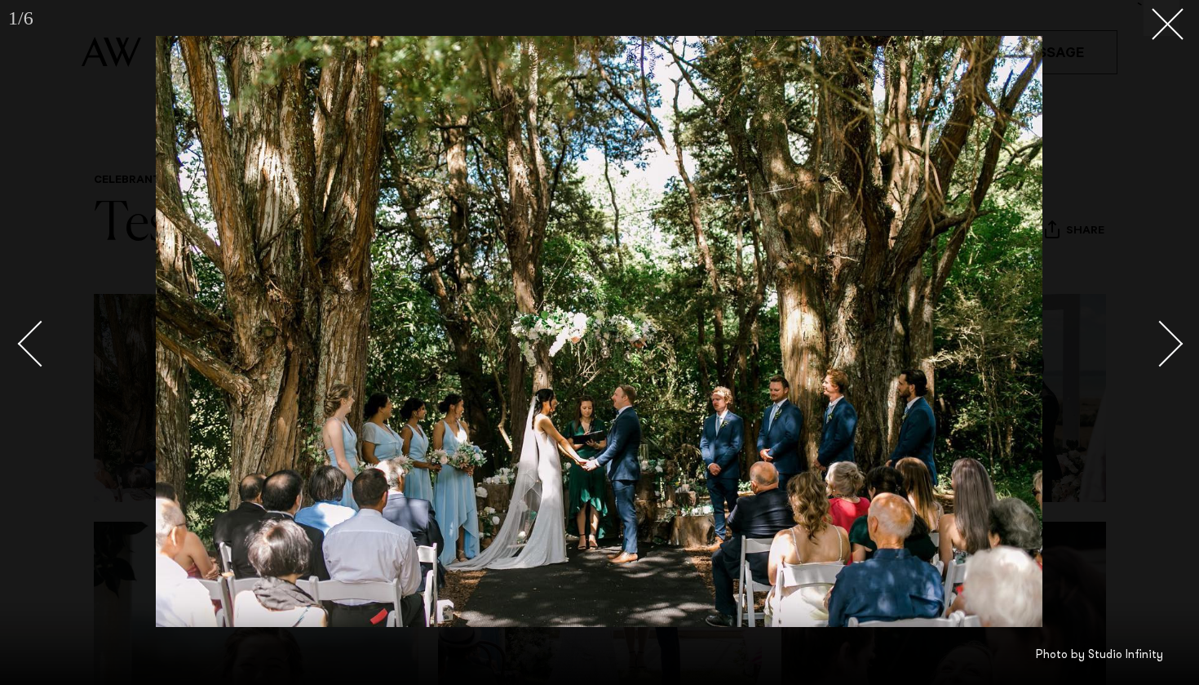
click at [1171, 346] on div "Next slide" at bounding box center [1160, 343] width 47 height 47
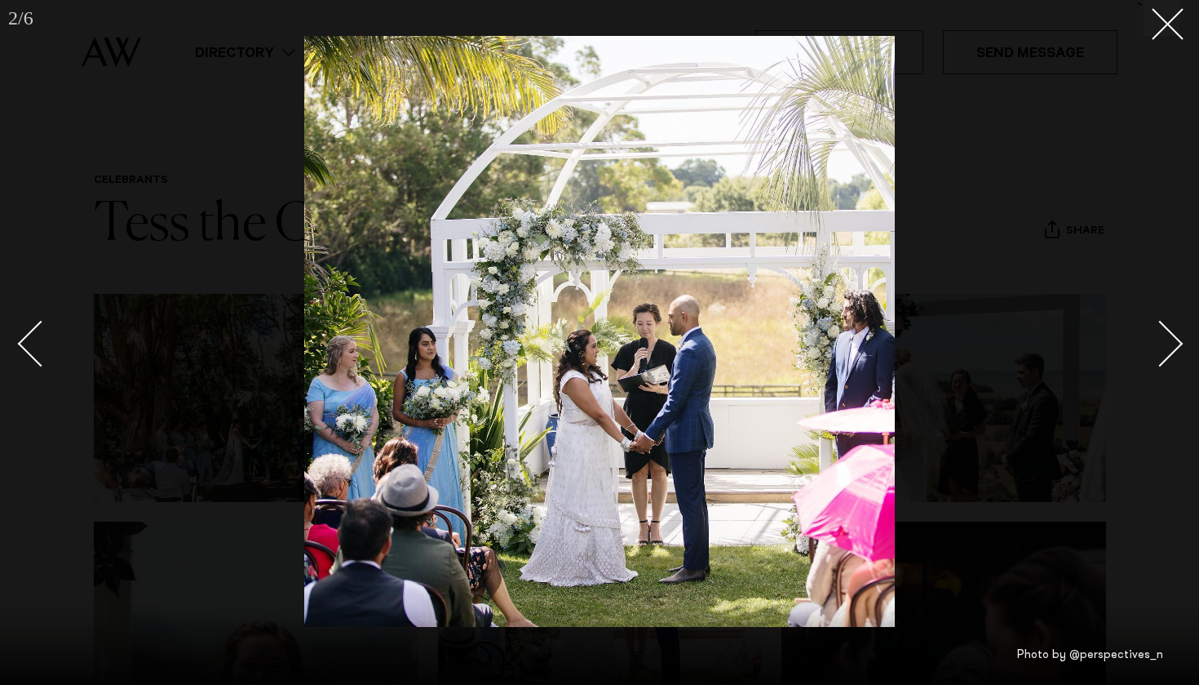
click at [1171, 346] on div "Next slide" at bounding box center [1160, 343] width 47 height 47
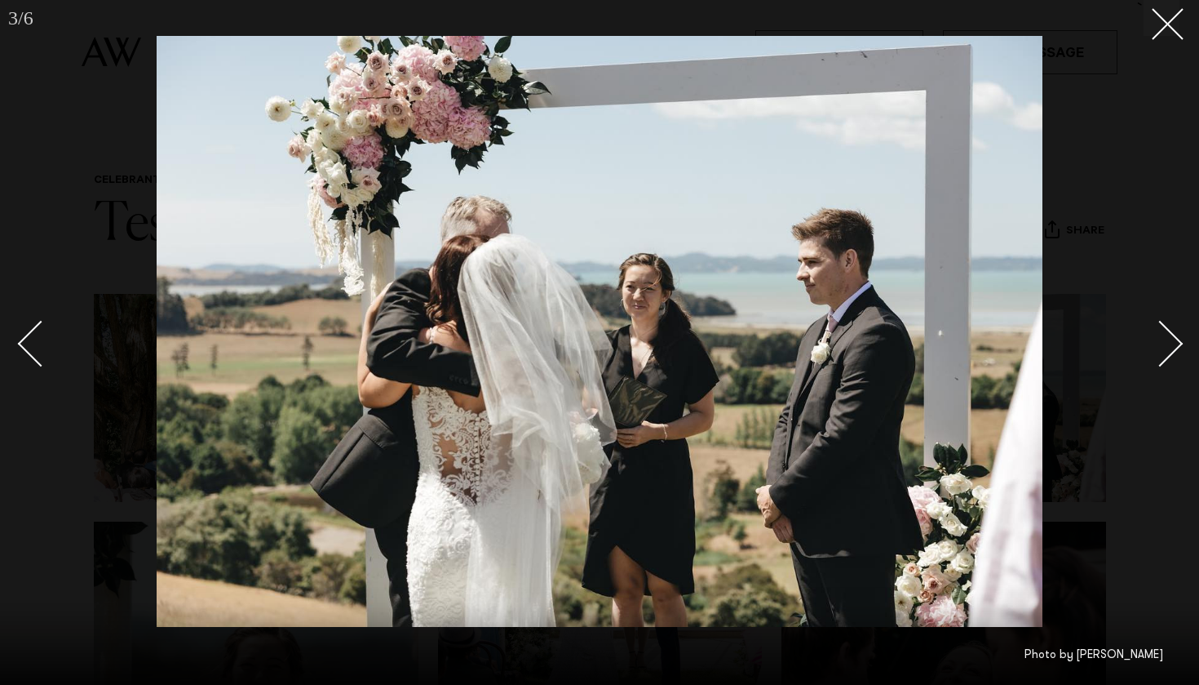
click at [1171, 346] on div "Next slide" at bounding box center [1160, 343] width 47 height 47
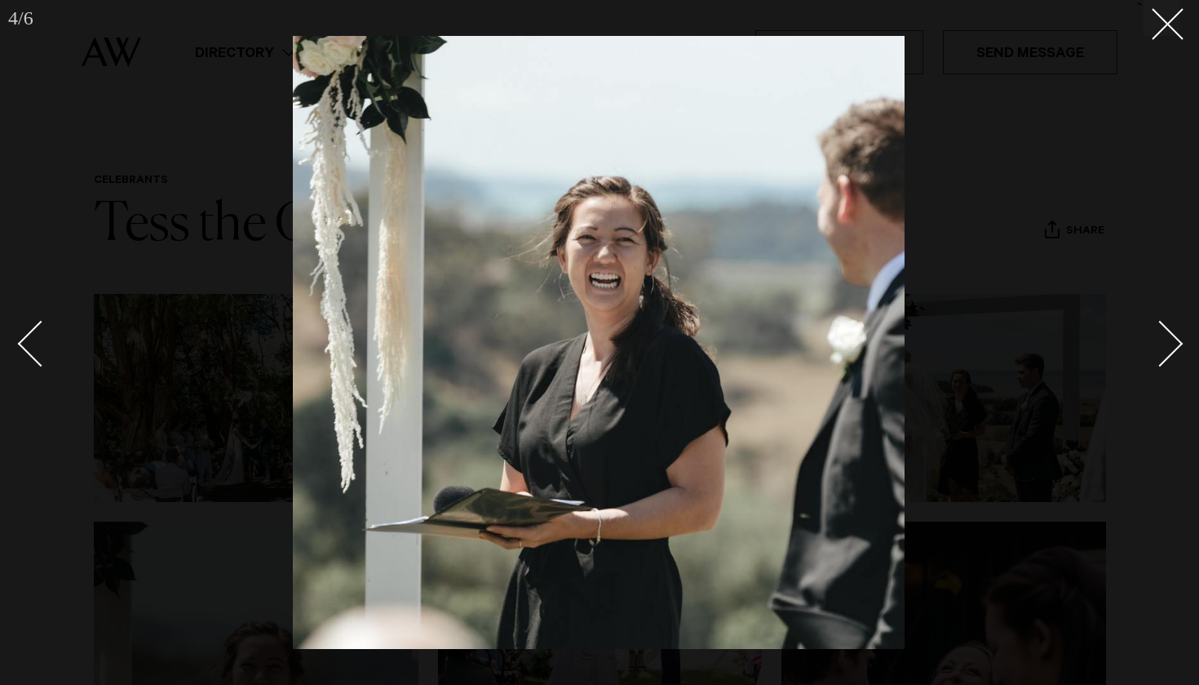
click at [1171, 346] on div "Next slide" at bounding box center [1160, 343] width 47 height 47
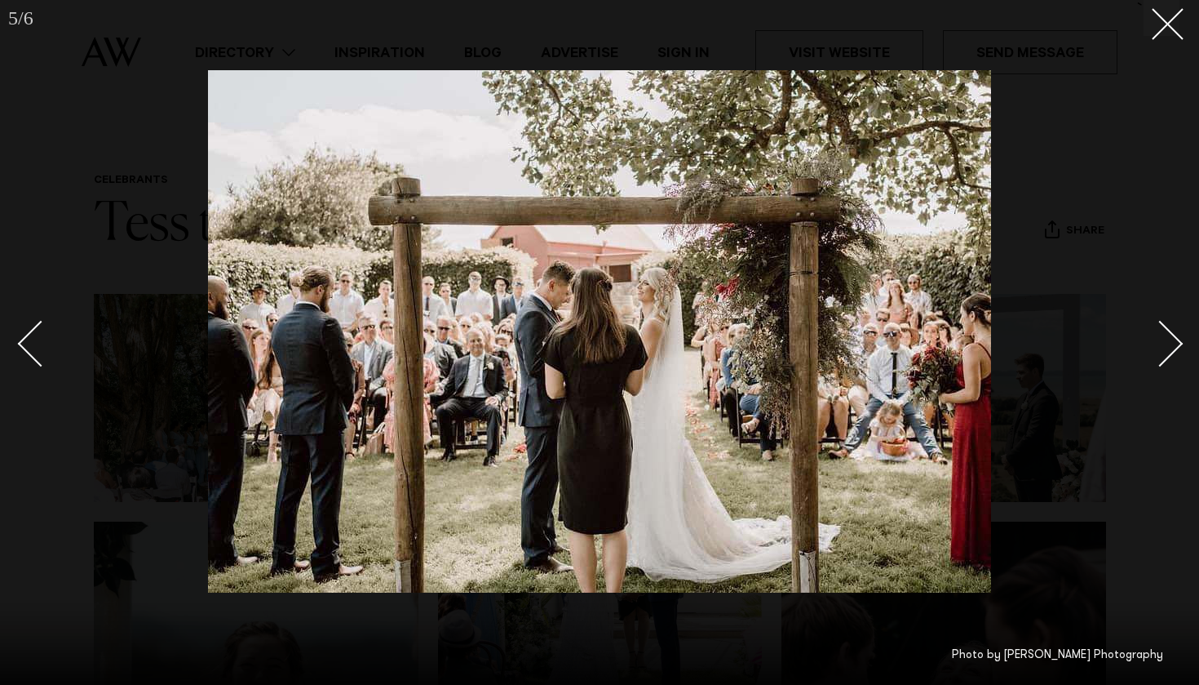
click at [1171, 346] on div "Next slide" at bounding box center [1160, 343] width 47 height 47
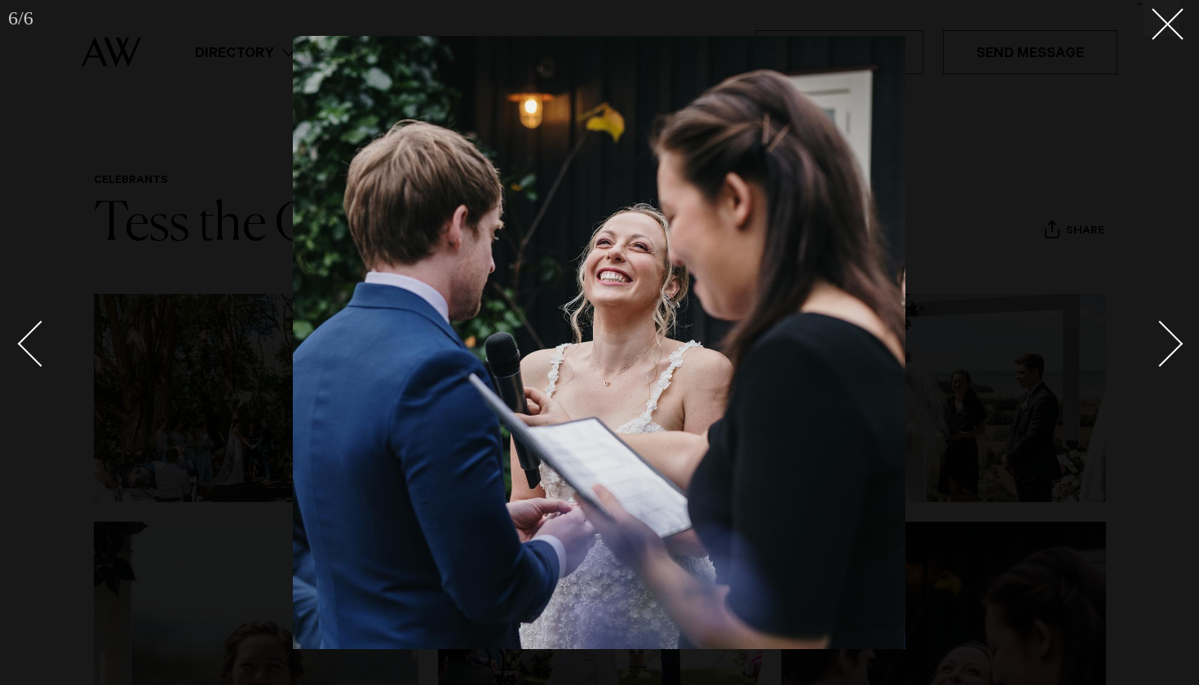
click at [1171, 346] on div "Next slide" at bounding box center [1160, 343] width 47 height 47
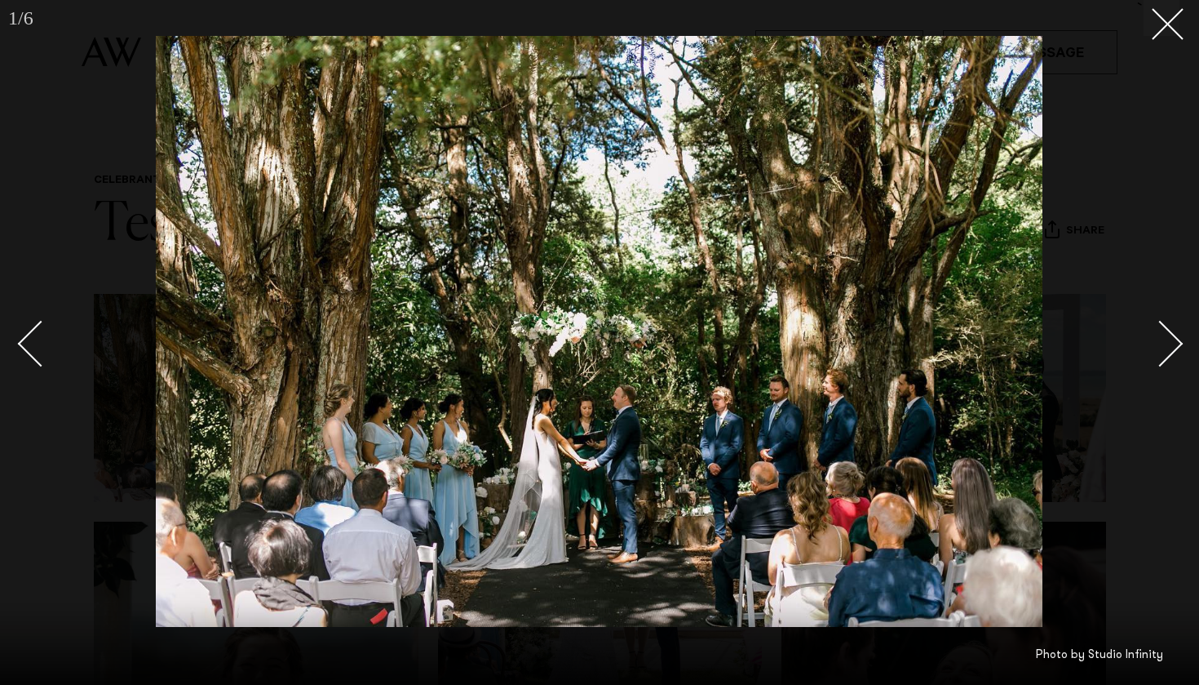
click at [1171, 346] on div "Next slide" at bounding box center [1160, 343] width 47 height 47
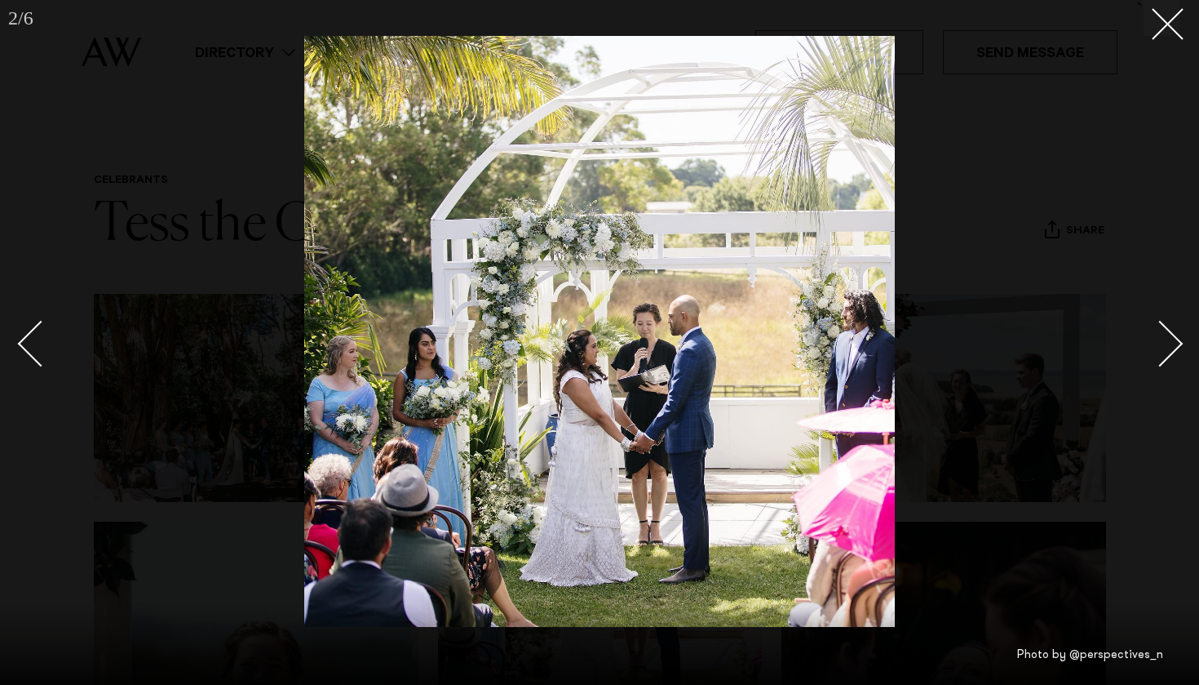
click at [1171, 346] on div "Next slide" at bounding box center [1160, 343] width 47 height 47
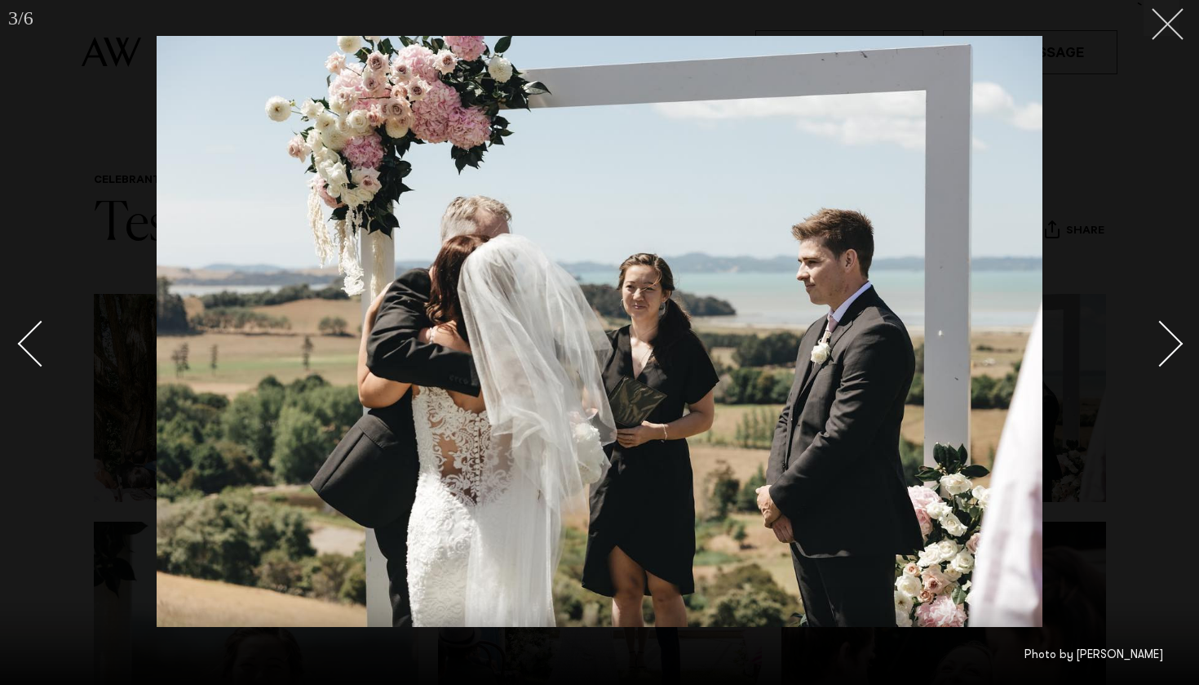
click at [1167, 11] on icon at bounding box center [1162, 18] width 20 height 20
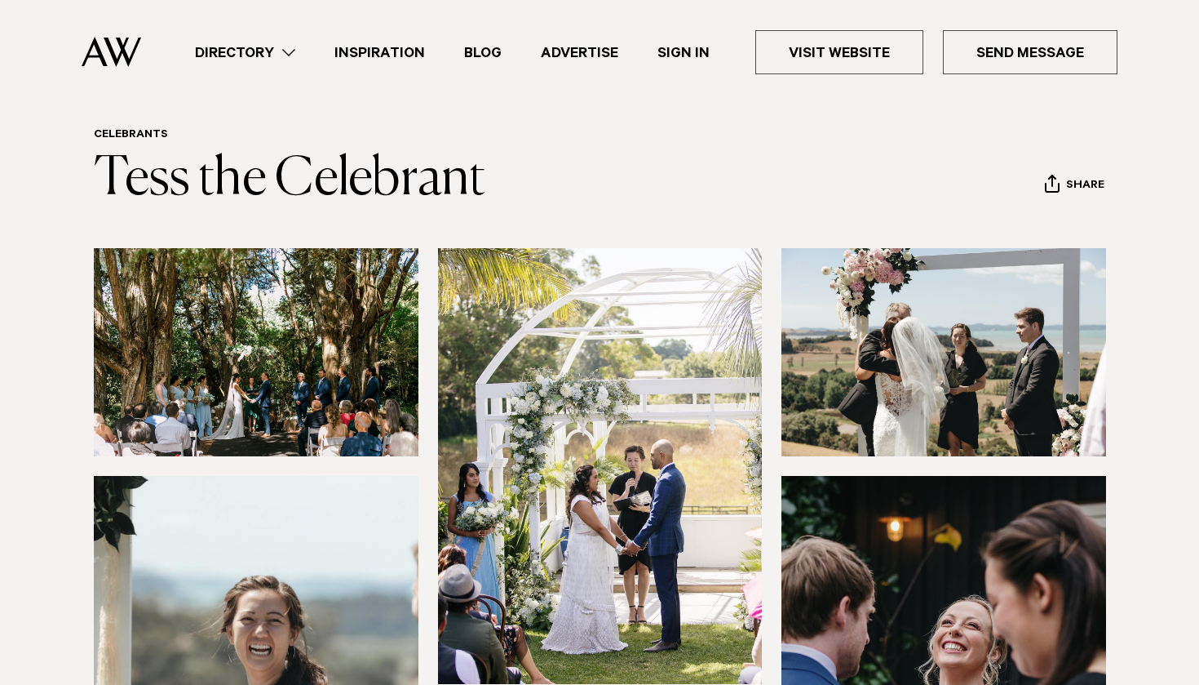
scroll to position [15, 0]
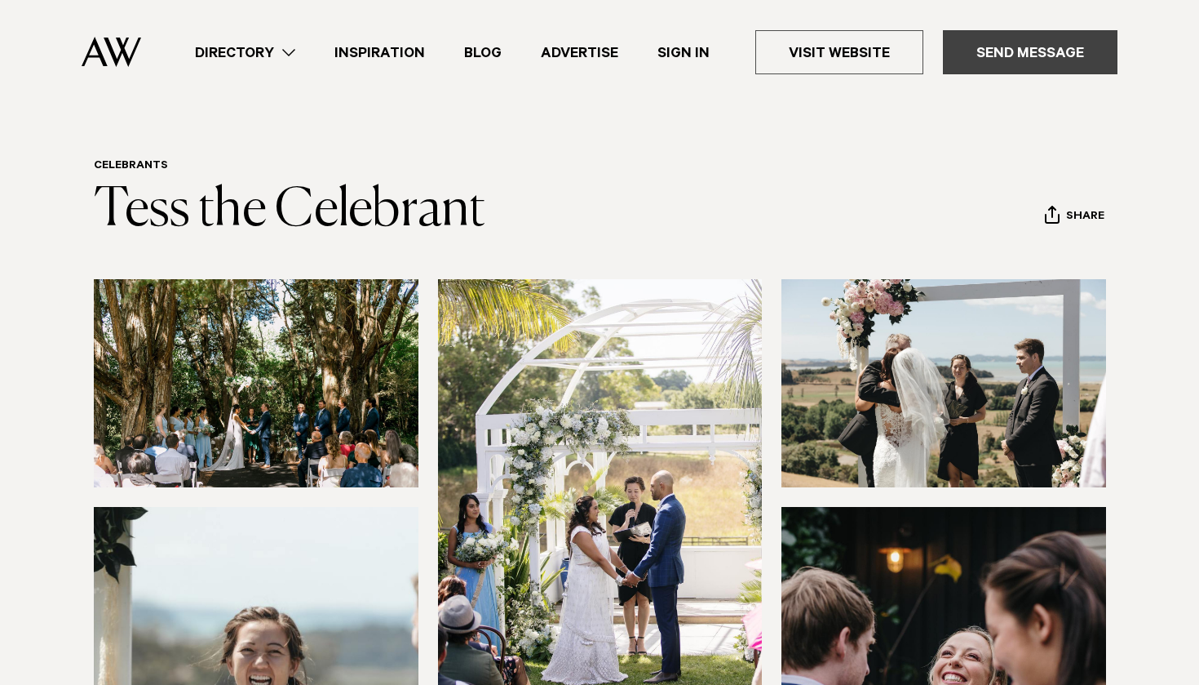
click at [982, 49] on link "Send Message" at bounding box center [1030, 52] width 175 height 44
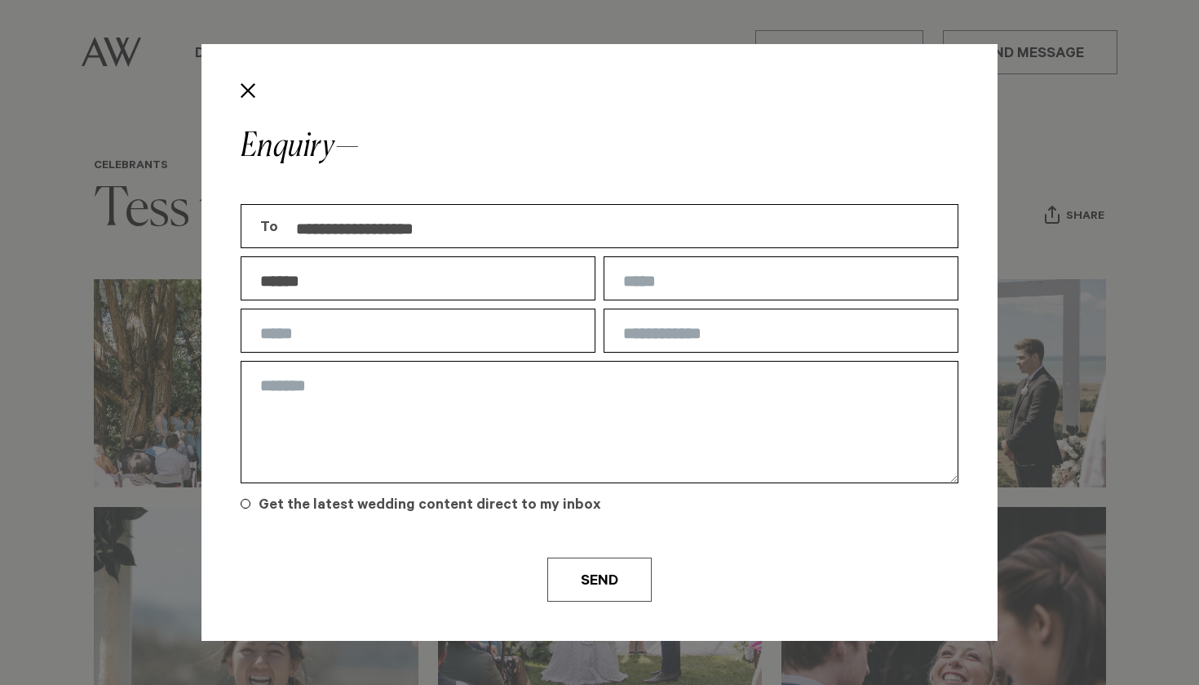
type input "******"
type input "**********"
click at [297, 356] on div "**********" at bounding box center [600, 363] width 726 height 335
type input "**********"
click at [705, 339] on input "text" at bounding box center [781, 330] width 355 height 44
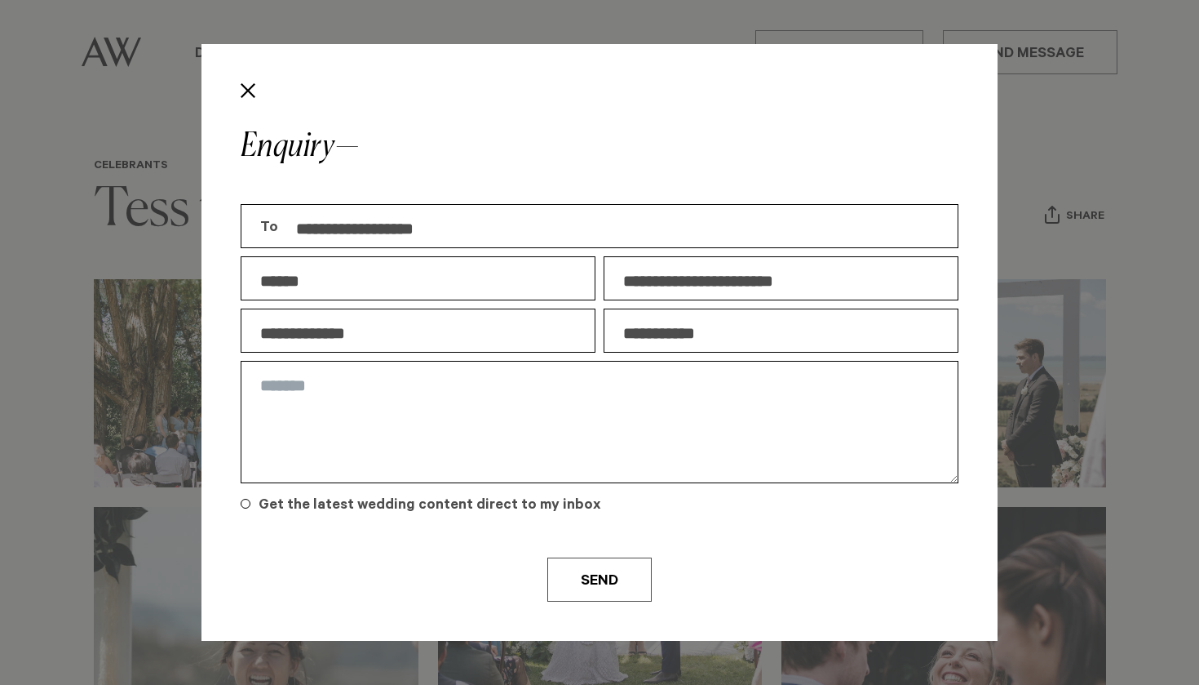
type input "**********"
click at [656, 407] on textarea at bounding box center [600, 422] width 718 height 122
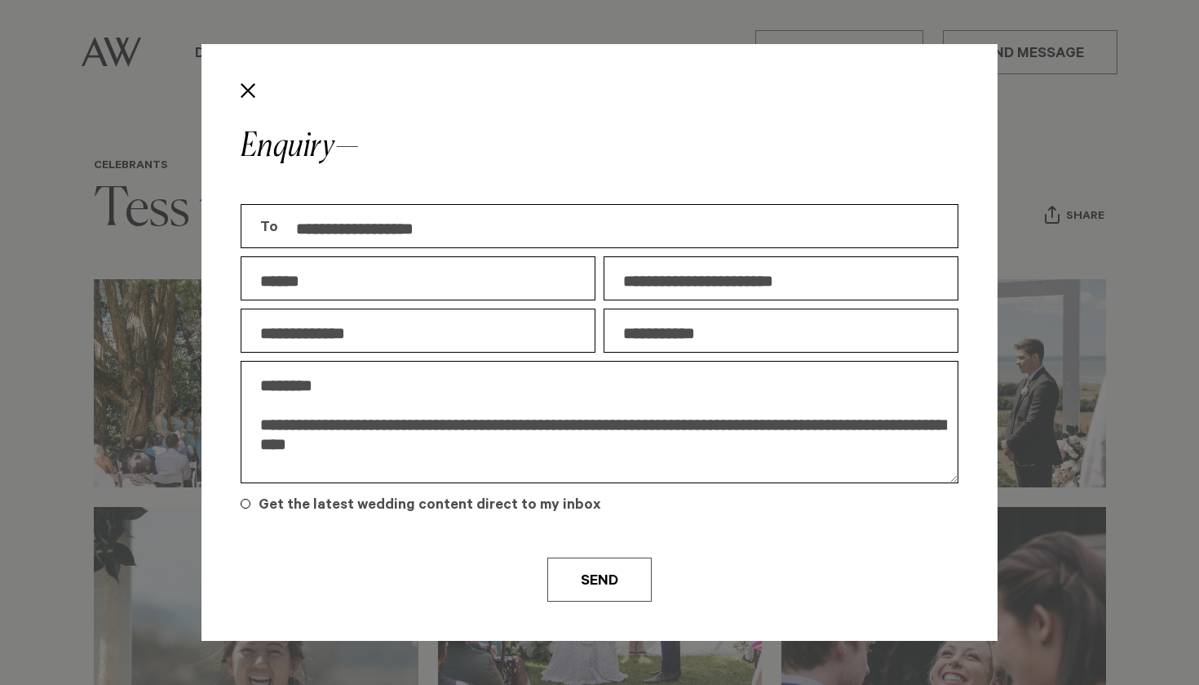
scroll to position [9, 0]
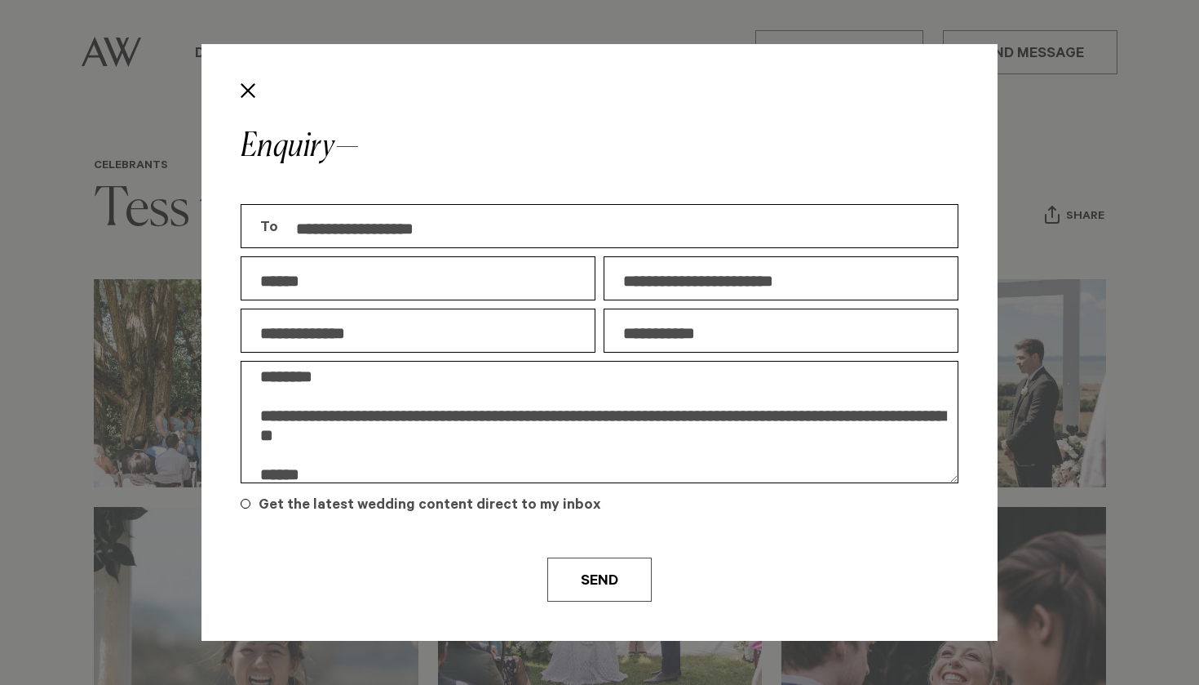
drag, startPoint x: 309, startPoint y: 473, endPoint x: 251, endPoint y: 364, distance: 123.7
click at [251, 364] on textarea "**********" at bounding box center [600, 422] width 718 height 122
click at [715, 419] on textarea "**********" at bounding box center [600, 422] width 718 height 122
click at [555, 413] on textarea "**********" at bounding box center [600, 422] width 718 height 122
drag, startPoint x: 357, startPoint y: 472, endPoint x: 255, endPoint y: 352, distance: 158.1
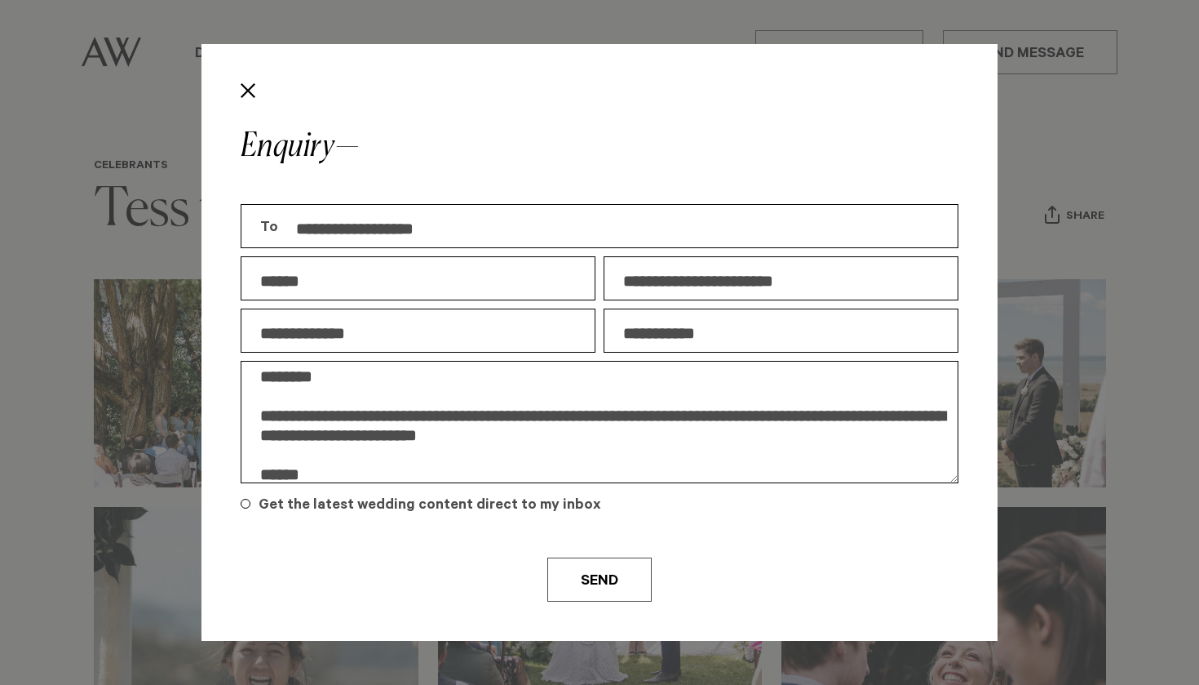
click at [255, 352] on div "**********" at bounding box center [600, 363] width 726 height 335
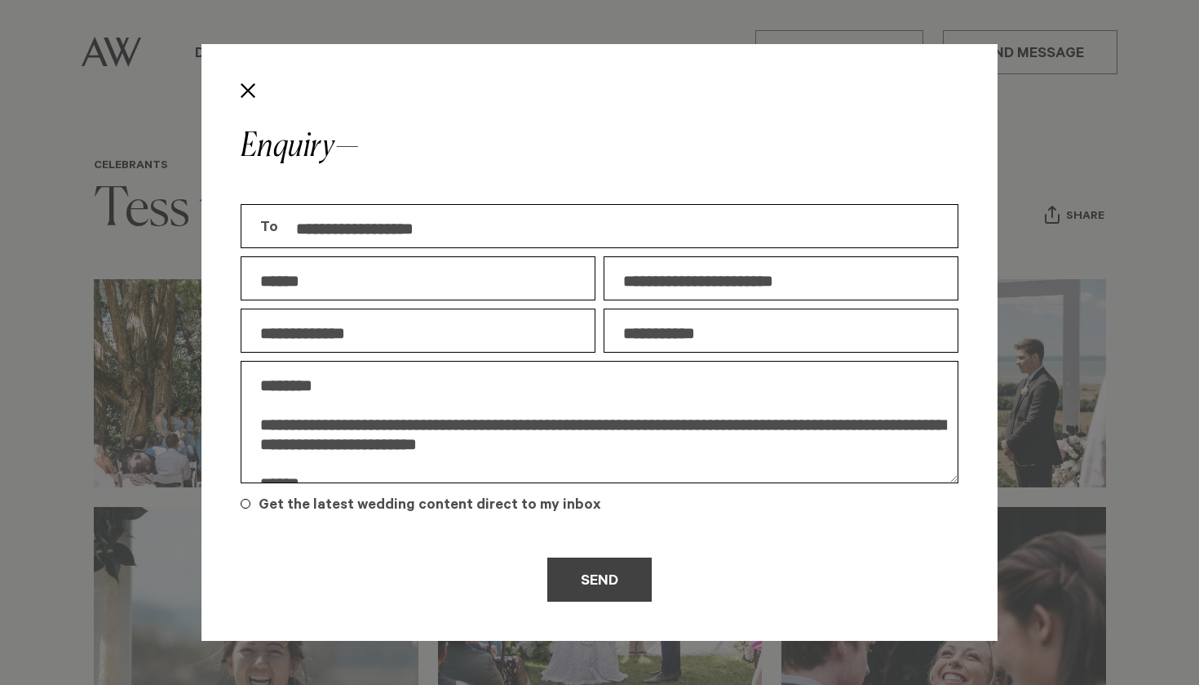
type textarea "**********"
click at [612, 594] on button "Send" at bounding box center [599, 579] width 104 height 44
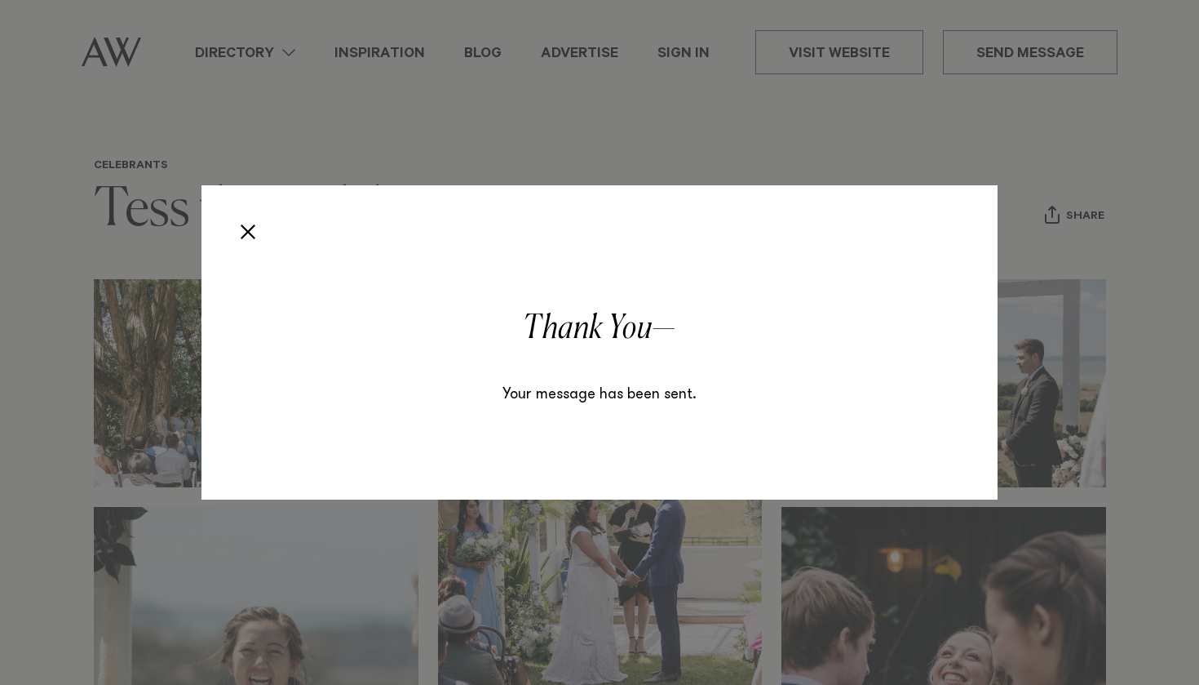
click at [250, 225] on button "Close" at bounding box center [248, 232] width 28 height 28
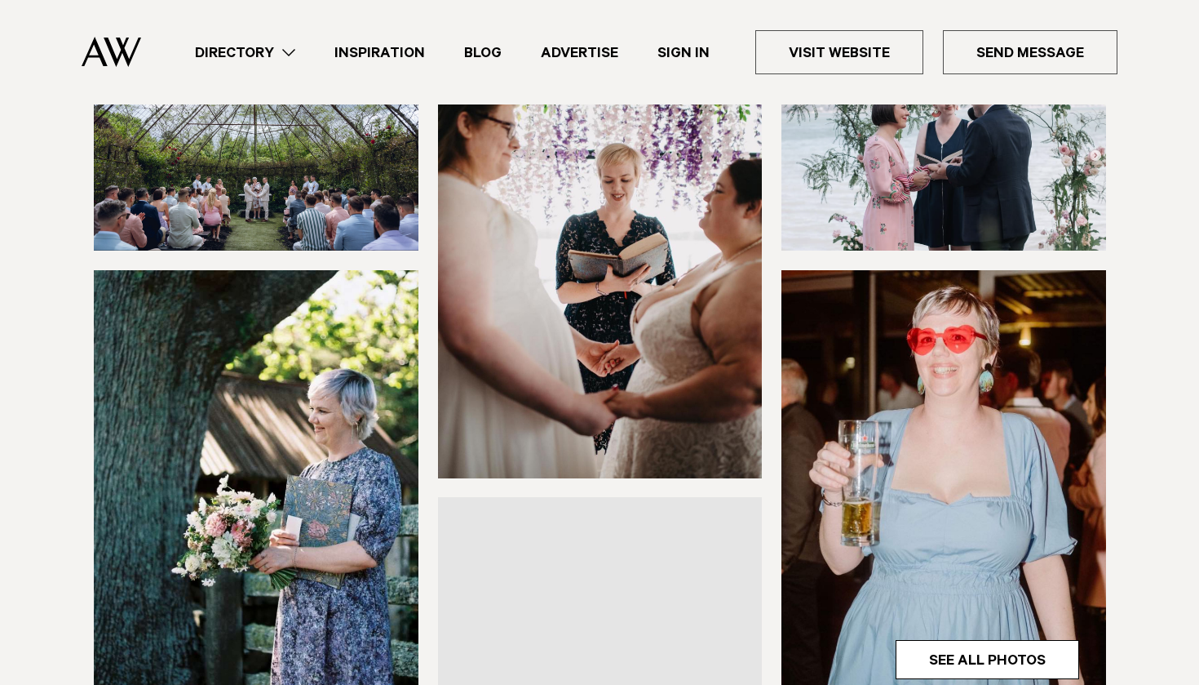
scroll to position [252, 0]
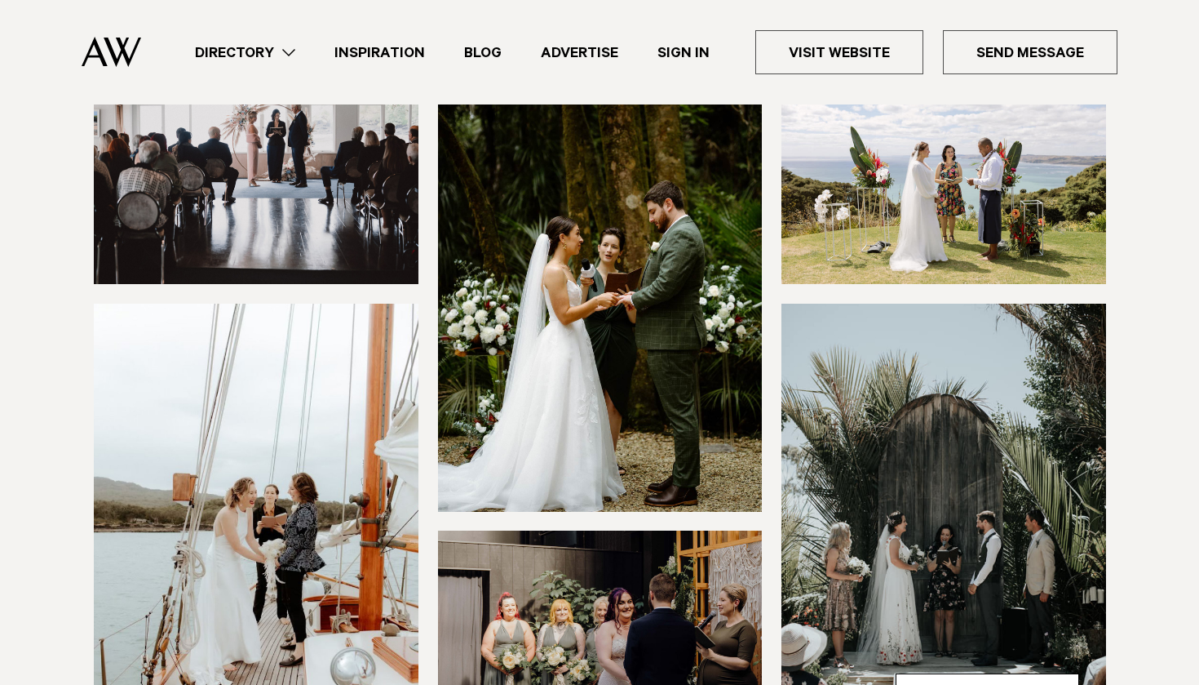
scroll to position [39, 0]
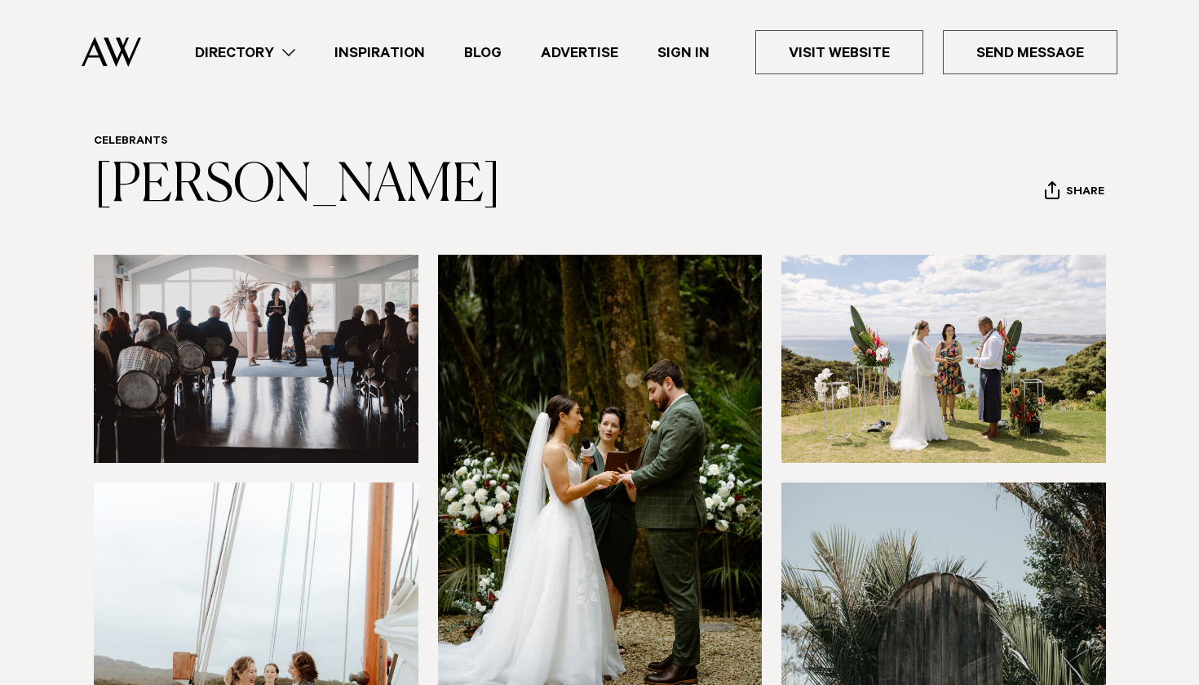
click at [299, 351] on img at bounding box center [256, 359] width 325 height 208
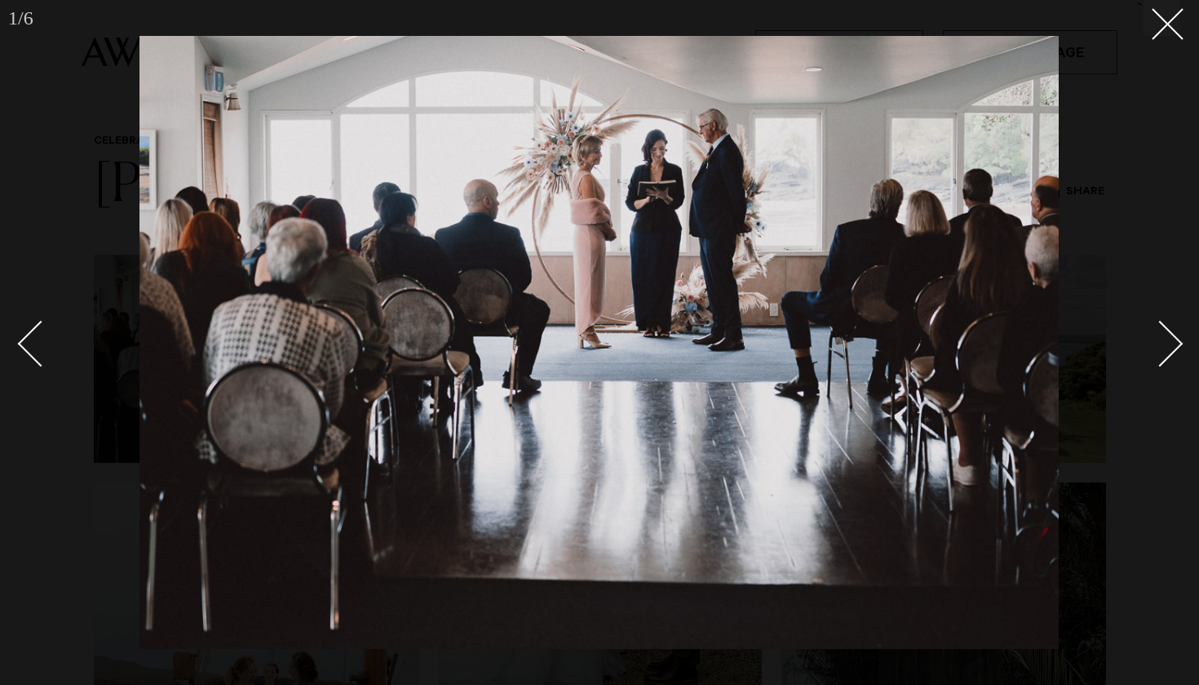
click at [1172, 337] on div "Next slide" at bounding box center [1160, 343] width 47 height 47
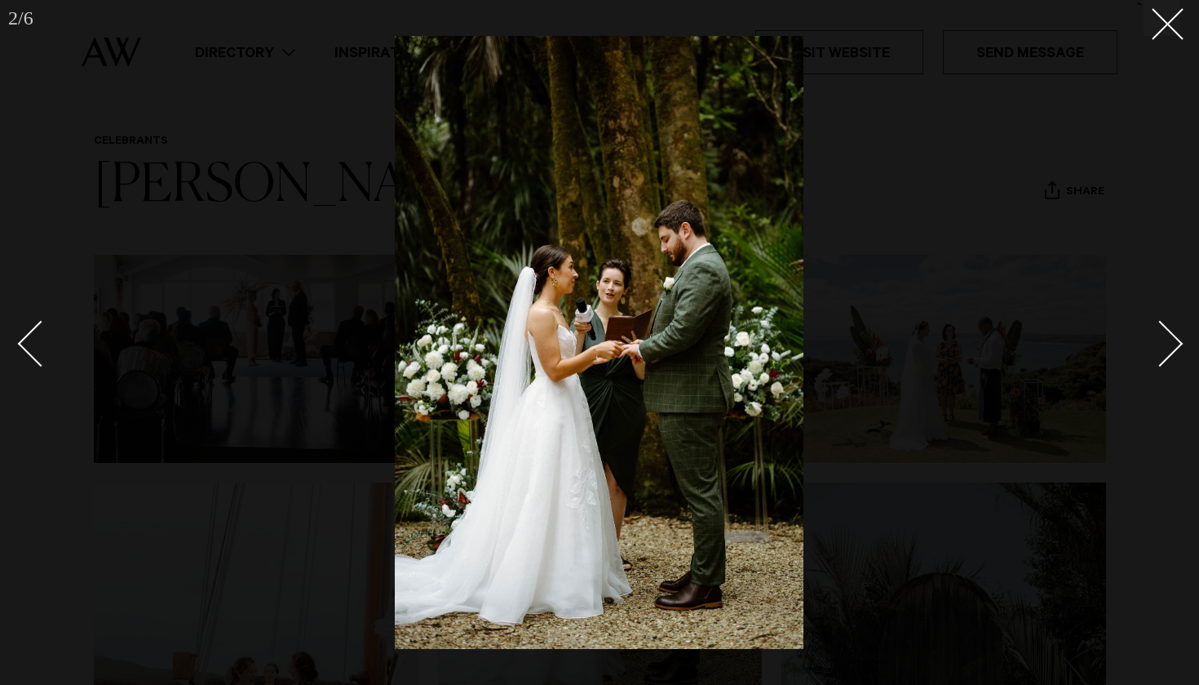
click at [1172, 337] on div "Next slide" at bounding box center [1160, 343] width 47 height 47
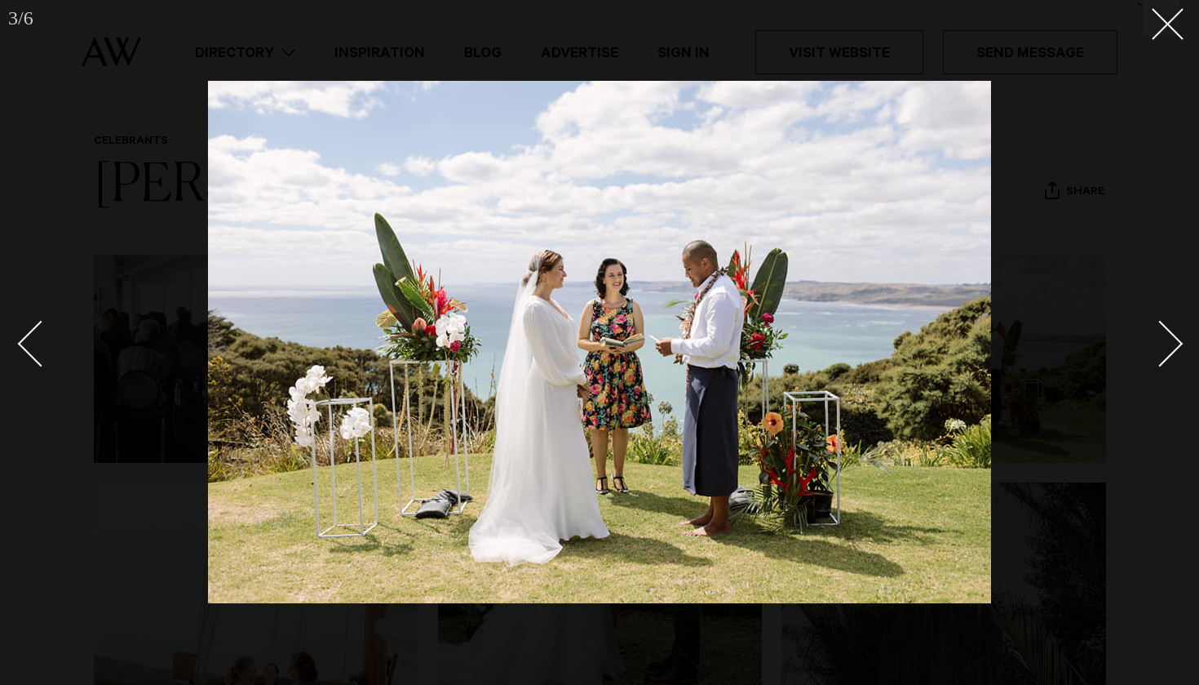
click at [1172, 337] on div "Next slide" at bounding box center [1160, 343] width 47 height 47
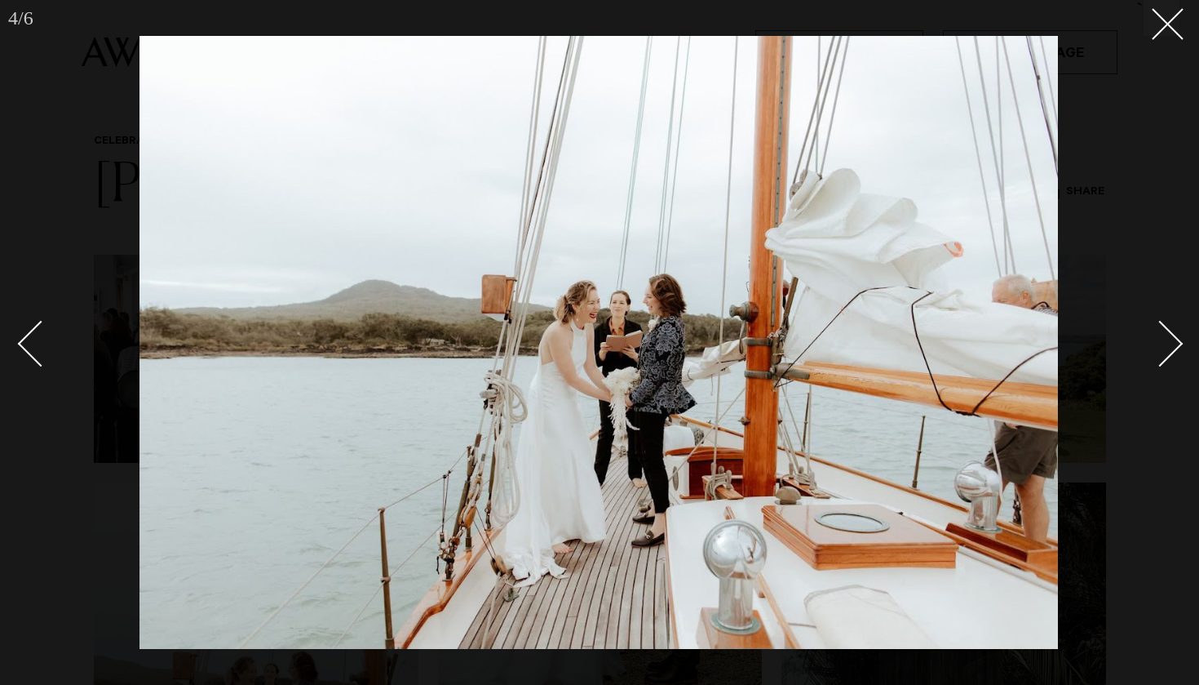
click at [1172, 337] on div "Next slide" at bounding box center [1160, 343] width 47 height 47
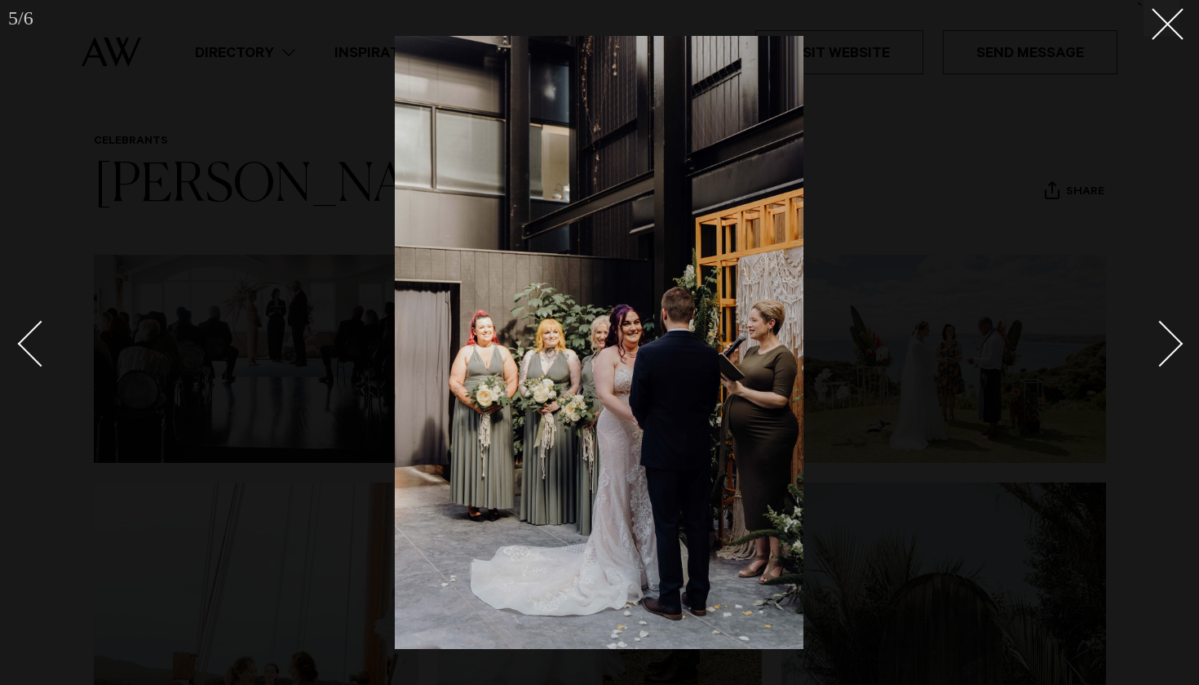
click at [1168, 352] on div "Next slide" at bounding box center [1160, 343] width 47 height 47
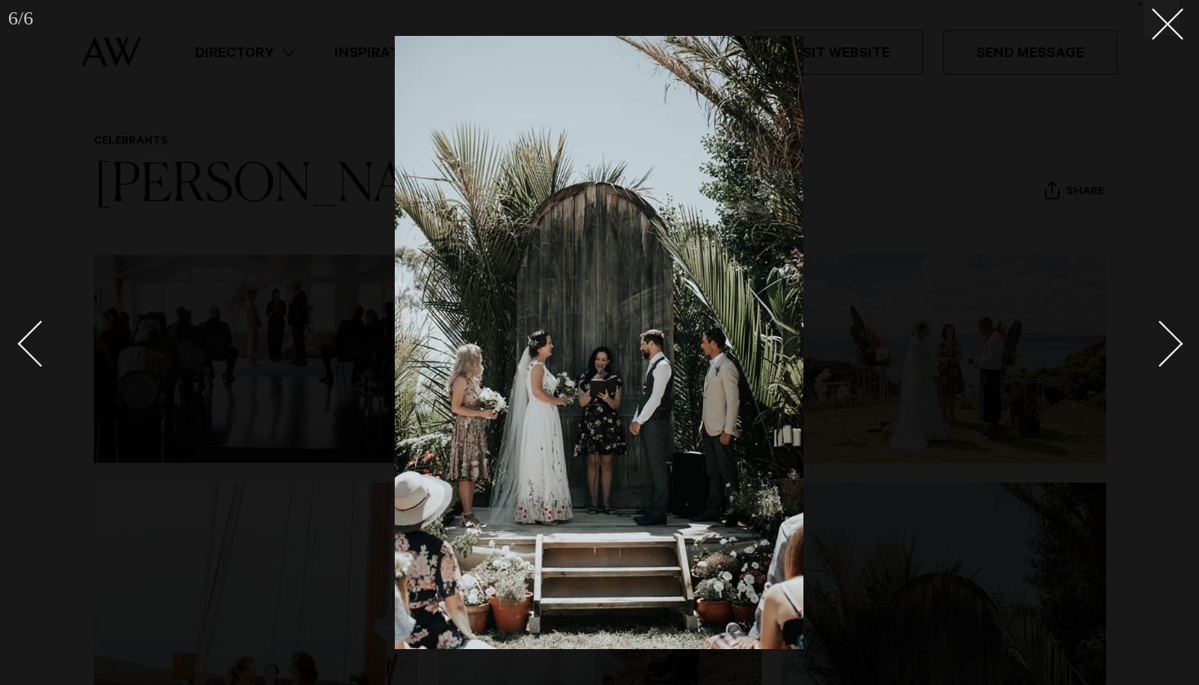
click at [1168, 352] on div "Next slide" at bounding box center [1160, 343] width 47 height 47
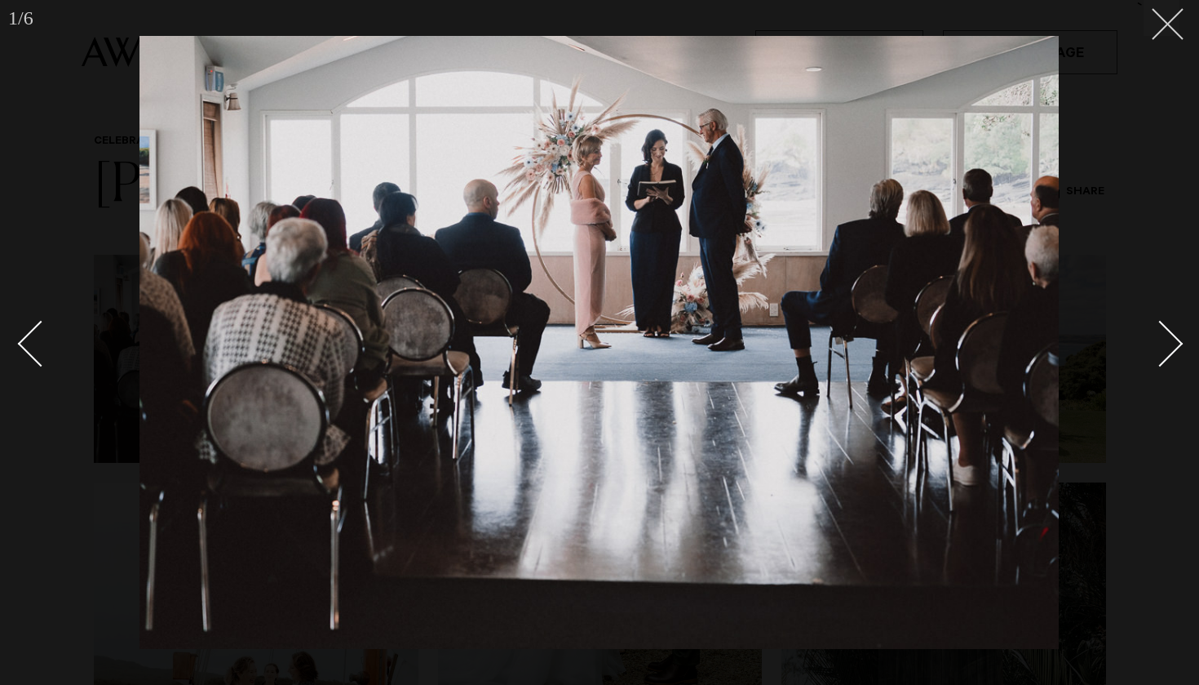
click at [1171, 27] on line at bounding box center [1168, 24] width 30 height 30
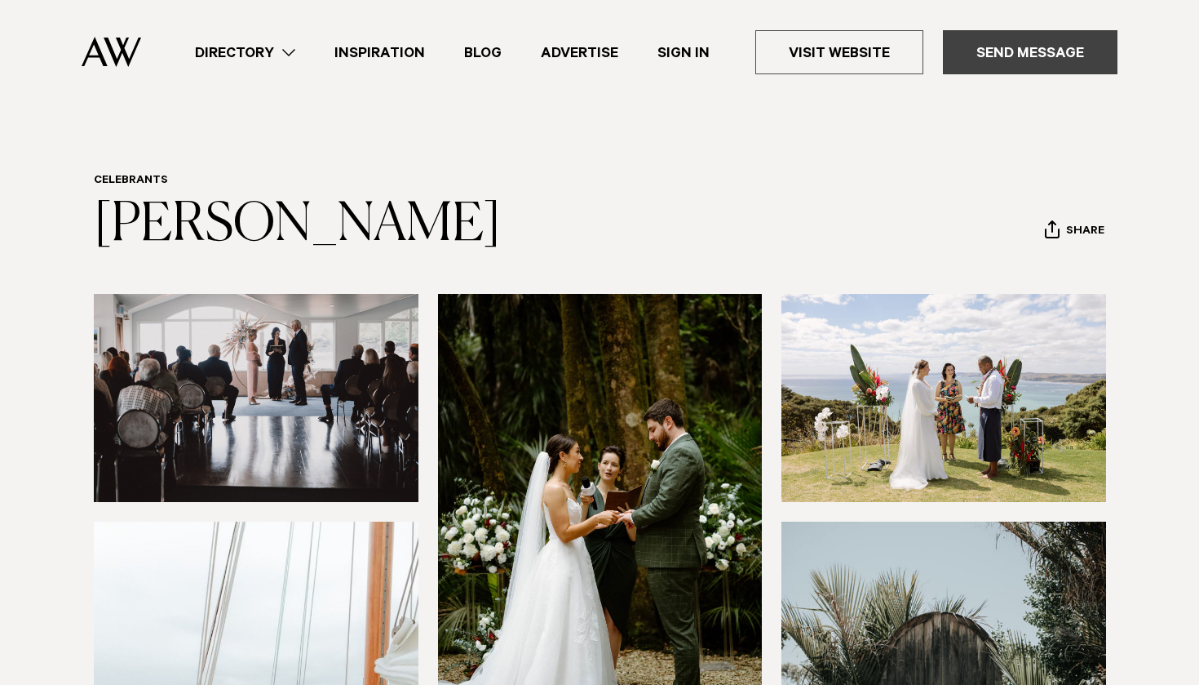
click at [1030, 69] on link "Send Message" at bounding box center [1030, 52] width 175 height 44
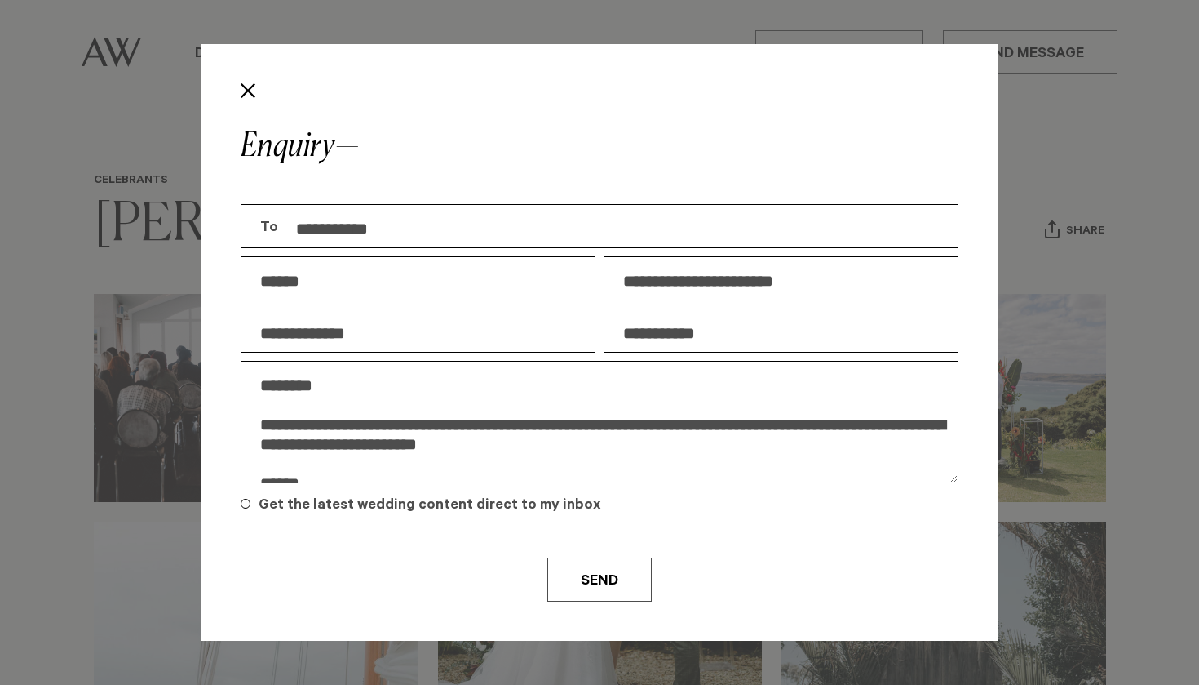
click at [326, 394] on textarea "**********" at bounding box center [600, 422] width 718 height 122
click at [320, 384] on textarea "**********" at bounding box center [600, 422] width 718 height 122
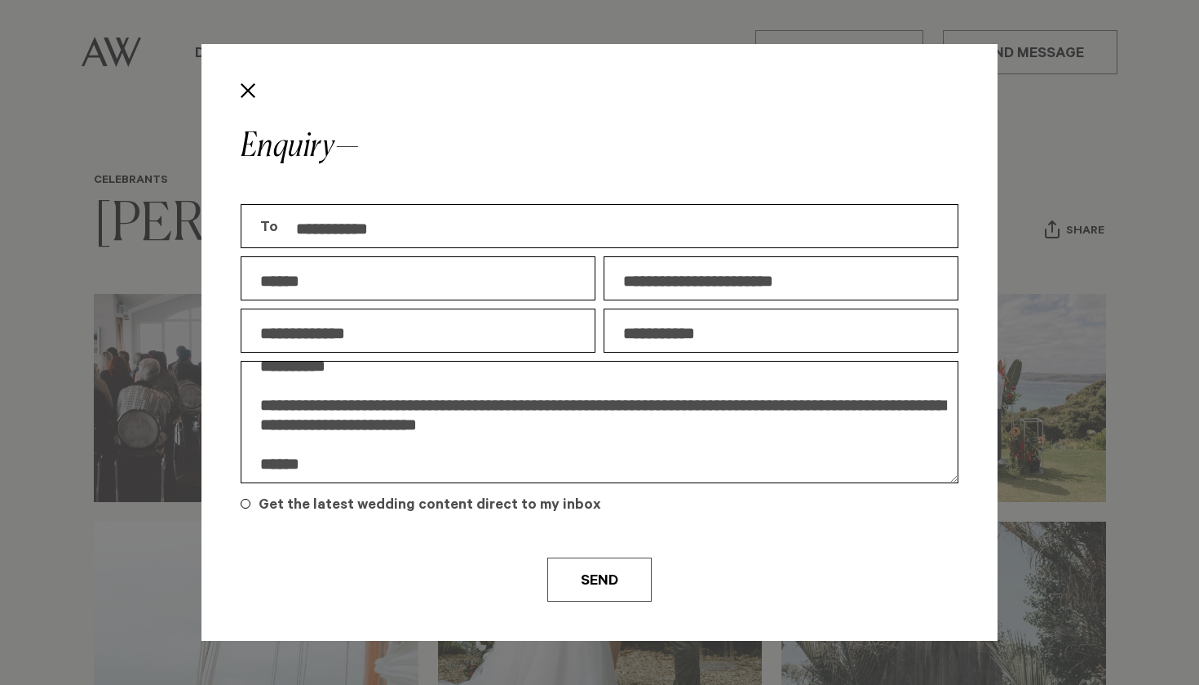
scroll to position [20, 0]
type textarea "**********"
click at [769, 335] on input "**********" at bounding box center [781, 330] width 355 height 44
type input "**********"
click at [627, 573] on button "Send" at bounding box center [599, 579] width 104 height 44
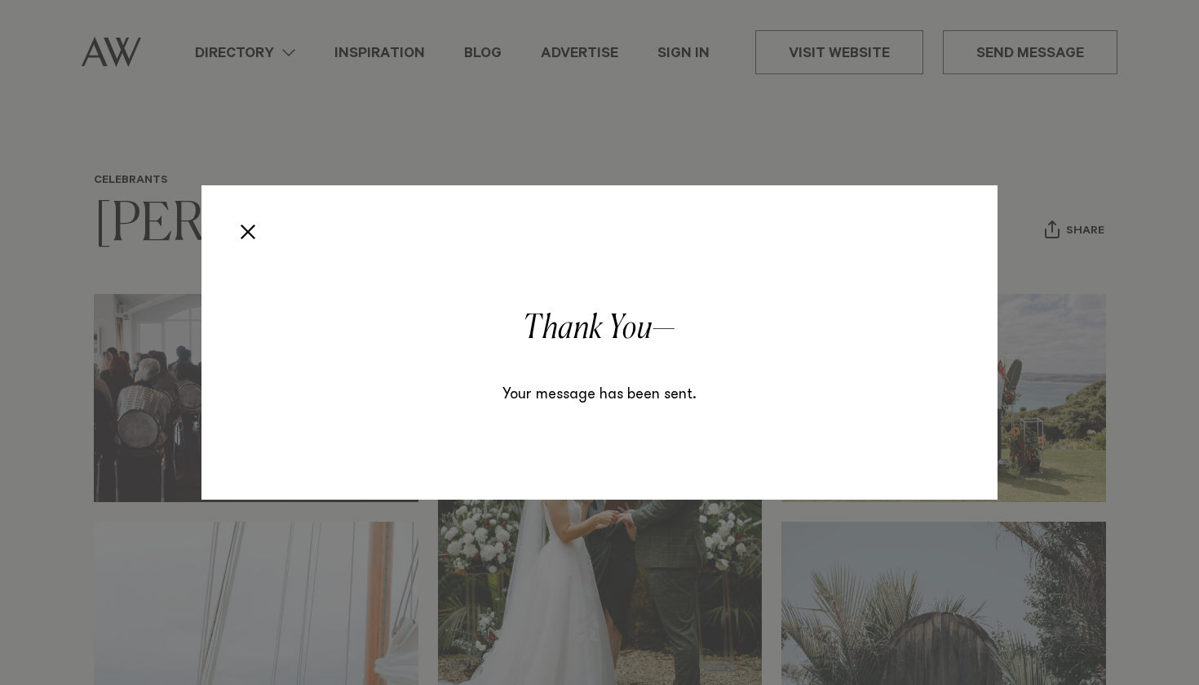
click at [253, 234] on button "Close" at bounding box center [248, 232] width 28 height 28
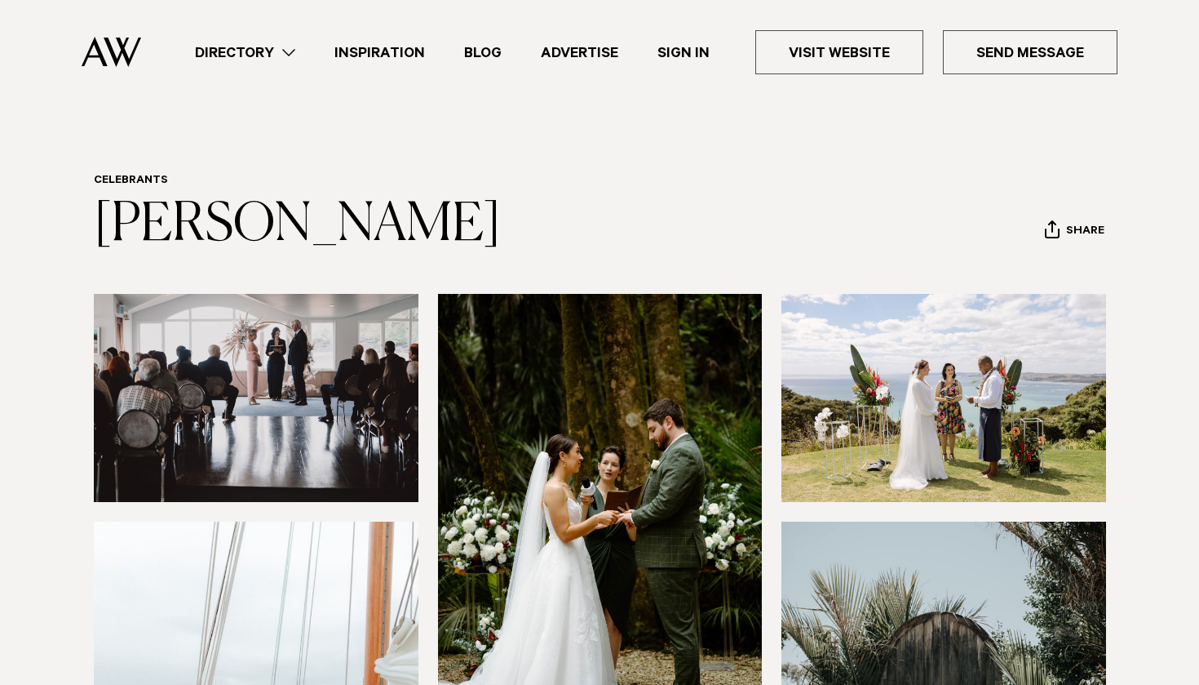
scroll to position [0, 0]
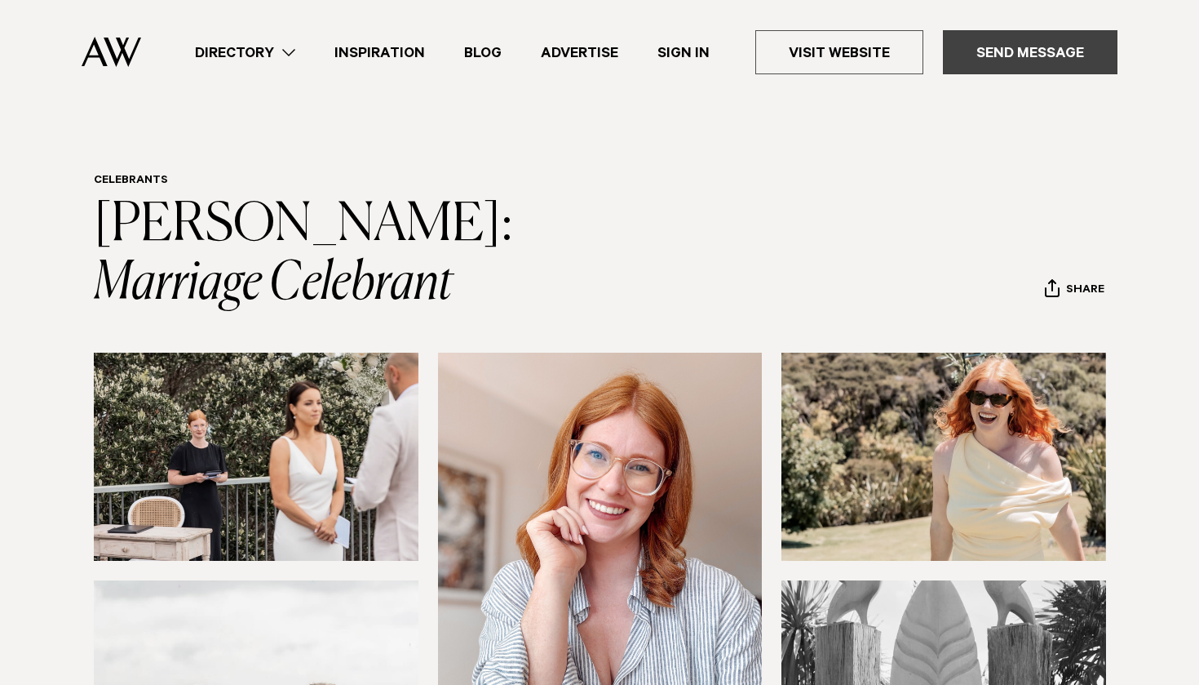
scroll to position [-1, 0]
click at [995, 63] on link "Send Message" at bounding box center [1030, 52] width 175 height 44
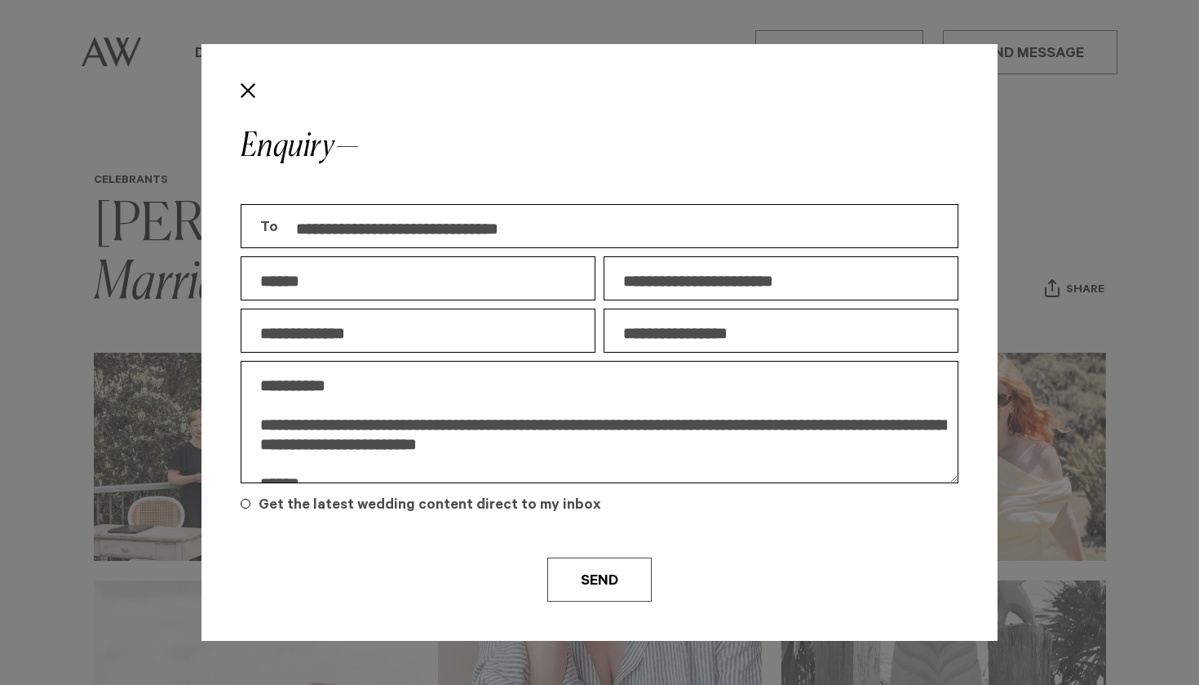
click at [335, 386] on textarea "**********" at bounding box center [600, 422] width 718 height 122
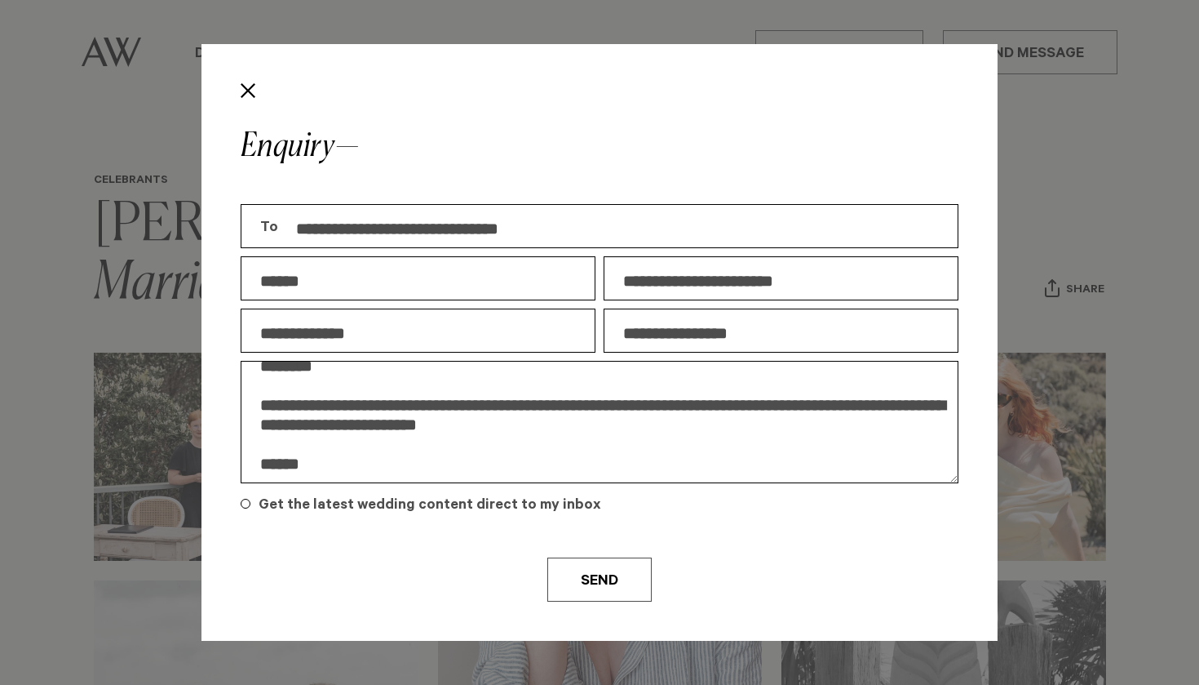
scroll to position [20, 0]
type textarea "**********"
click at [616, 583] on button "Send" at bounding box center [599, 579] width 104 height 44
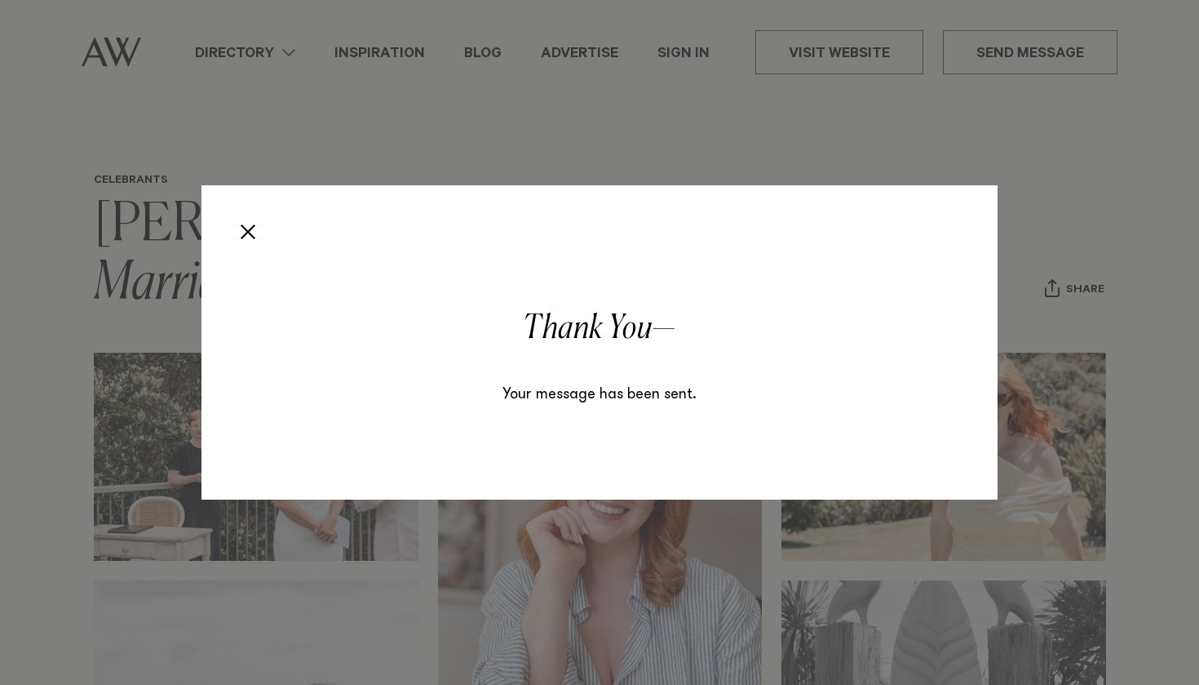
click at [255, 237] on button "Close" at bounding box center [248, 232] width 28 height 28
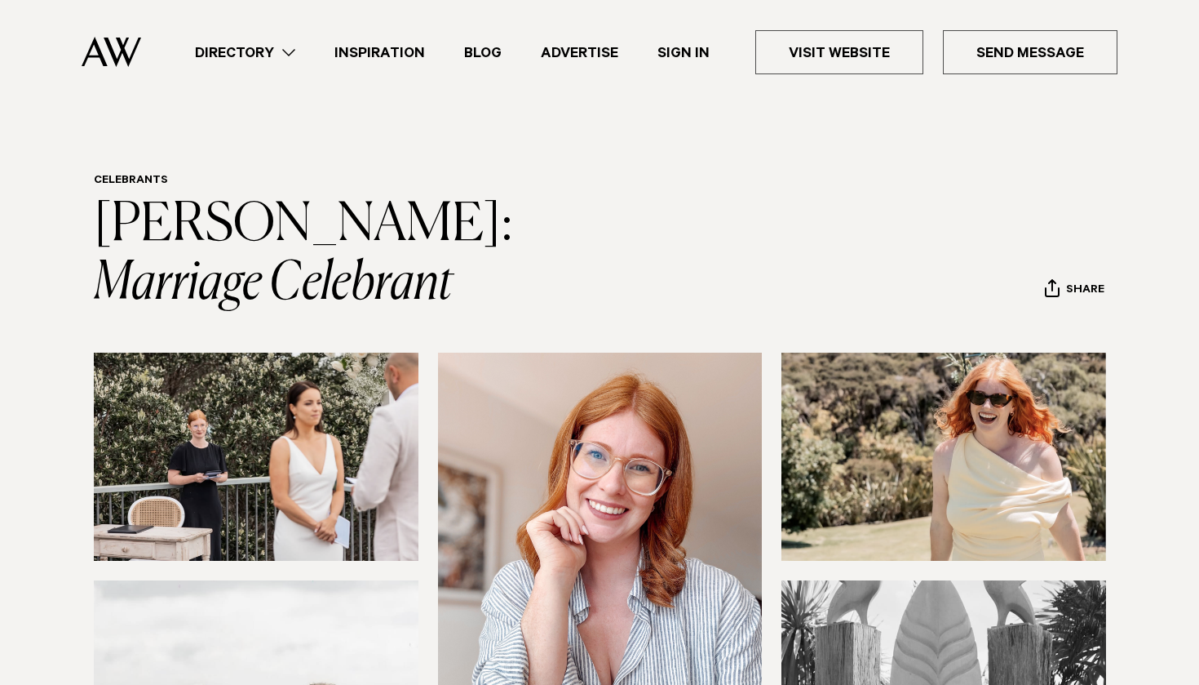
click at [383, 47] on link "Inspiration" at bounding box center [380, 53] width 130 height 22
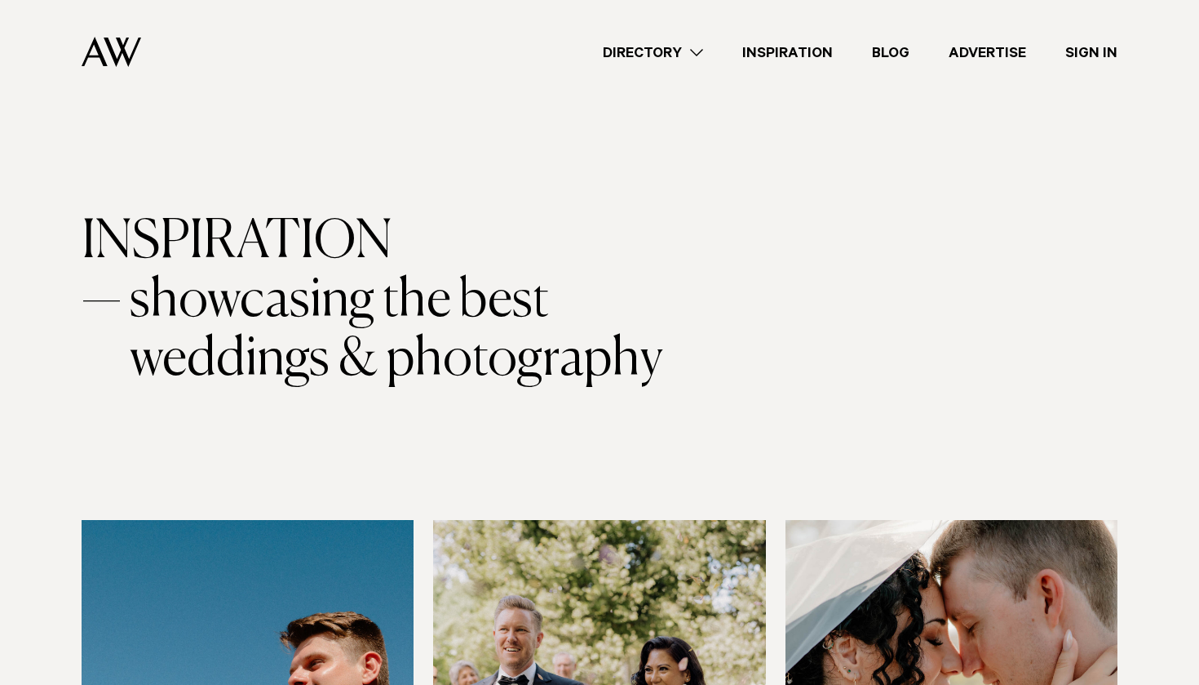
click at [889, 49] on link "Blog" at bounding box center [891, 53] width 77 height 22
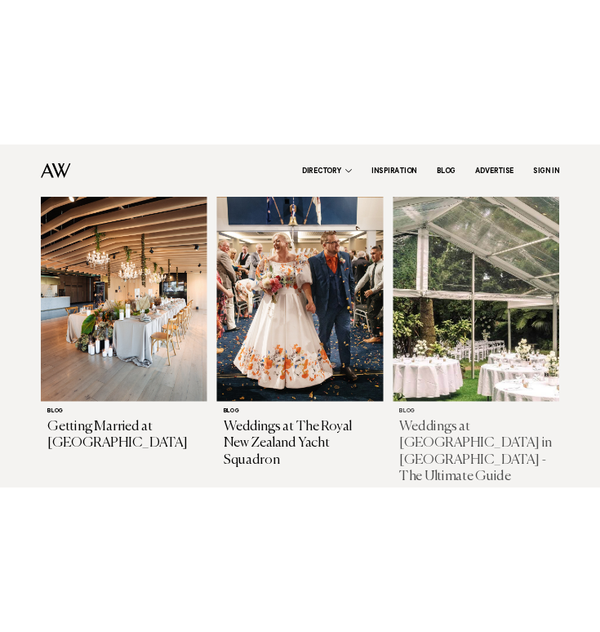
scroll to position [447, 0]
